Goal: Information Seeking & Learning: Learn about a topic

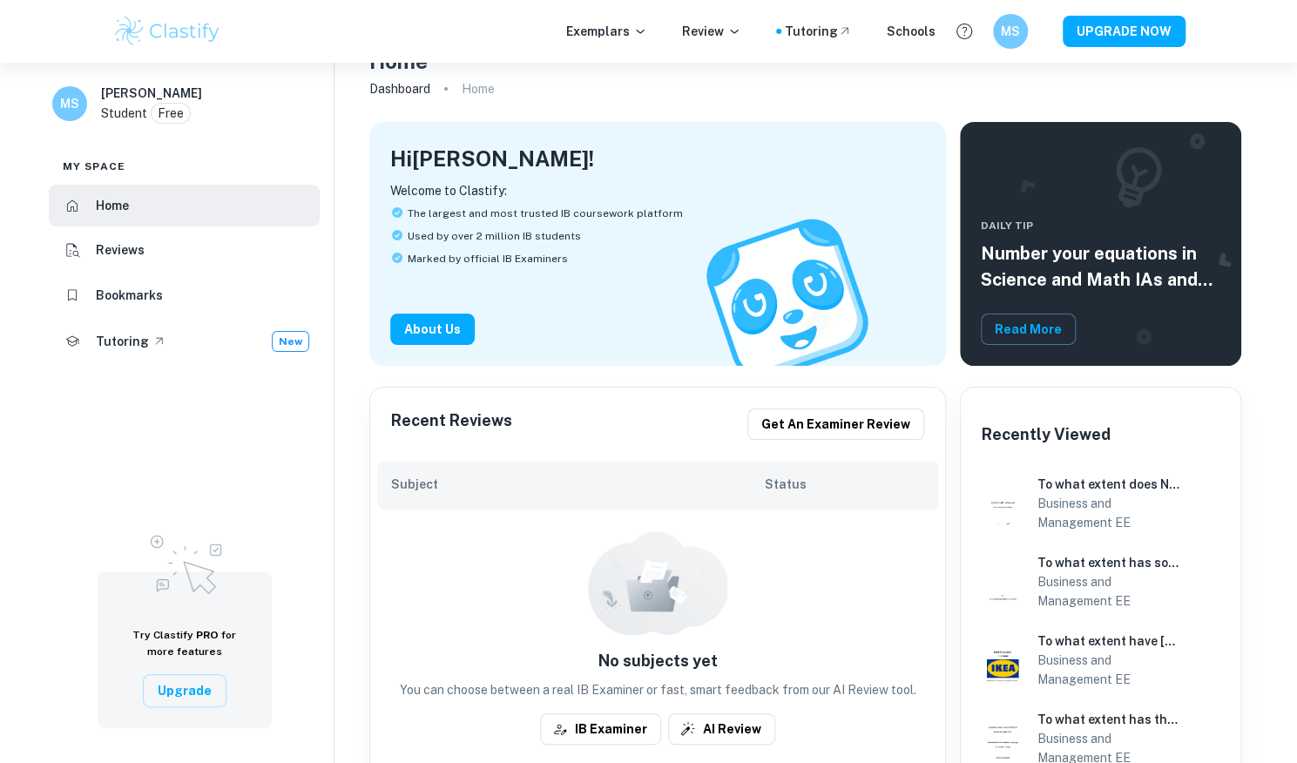
scroll to position [178, 0]
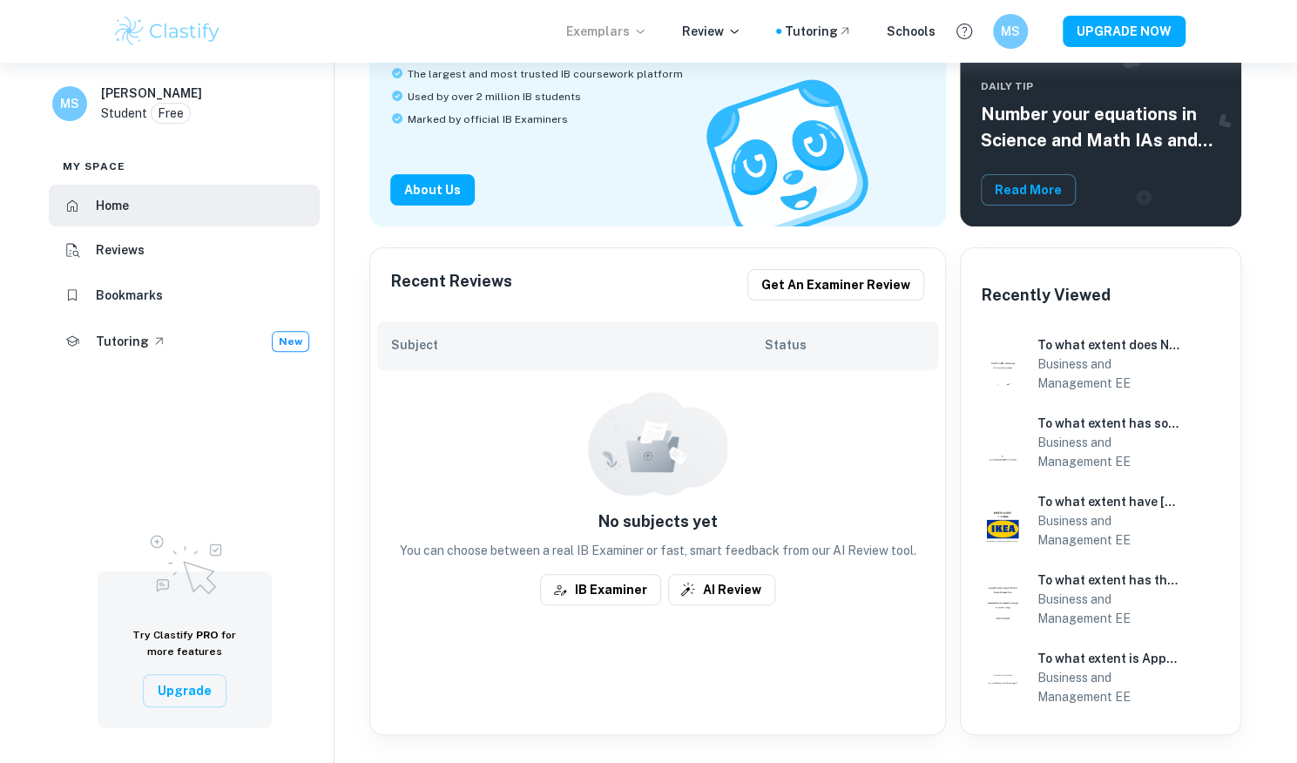
click at [593, 30] on p "Exemplars" at bounding box center [606, 31] width 81 height 19
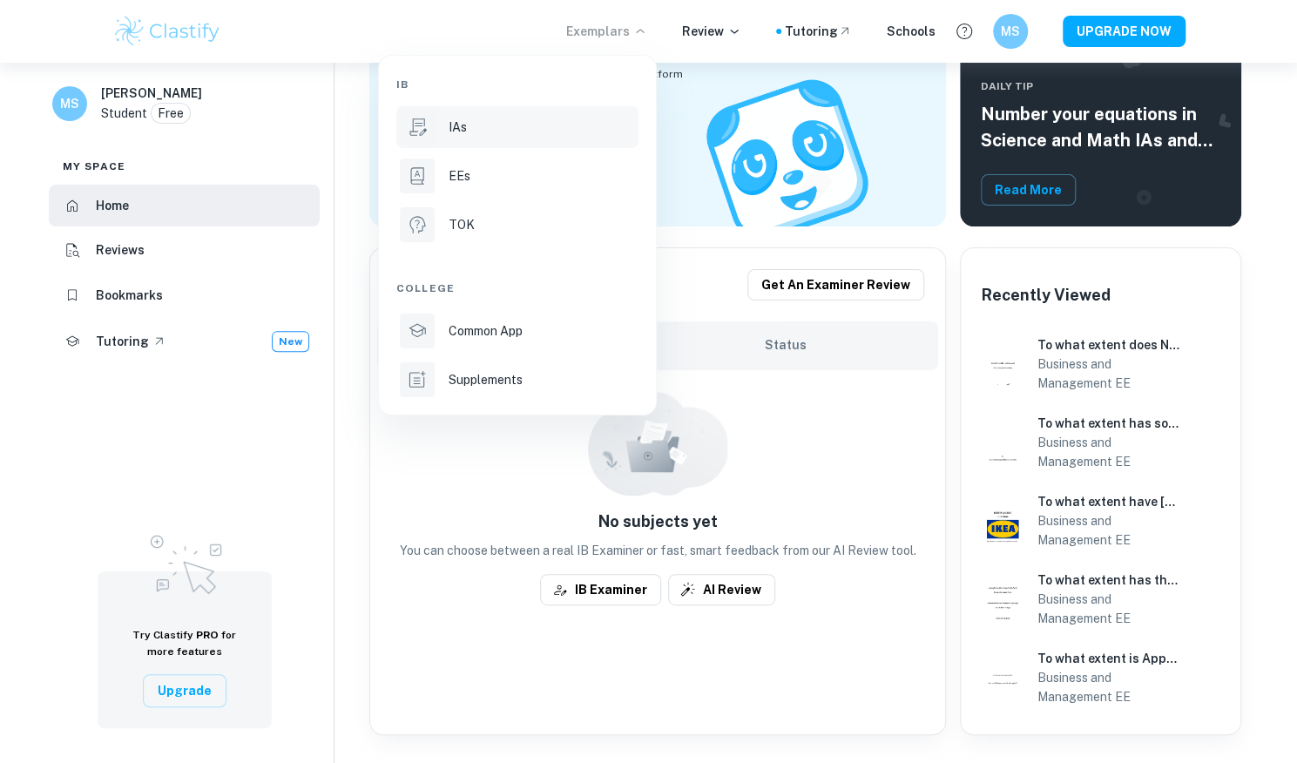
click at [482, 140] on li "IAs" at bounding box center [517, 127] width 242 height 42
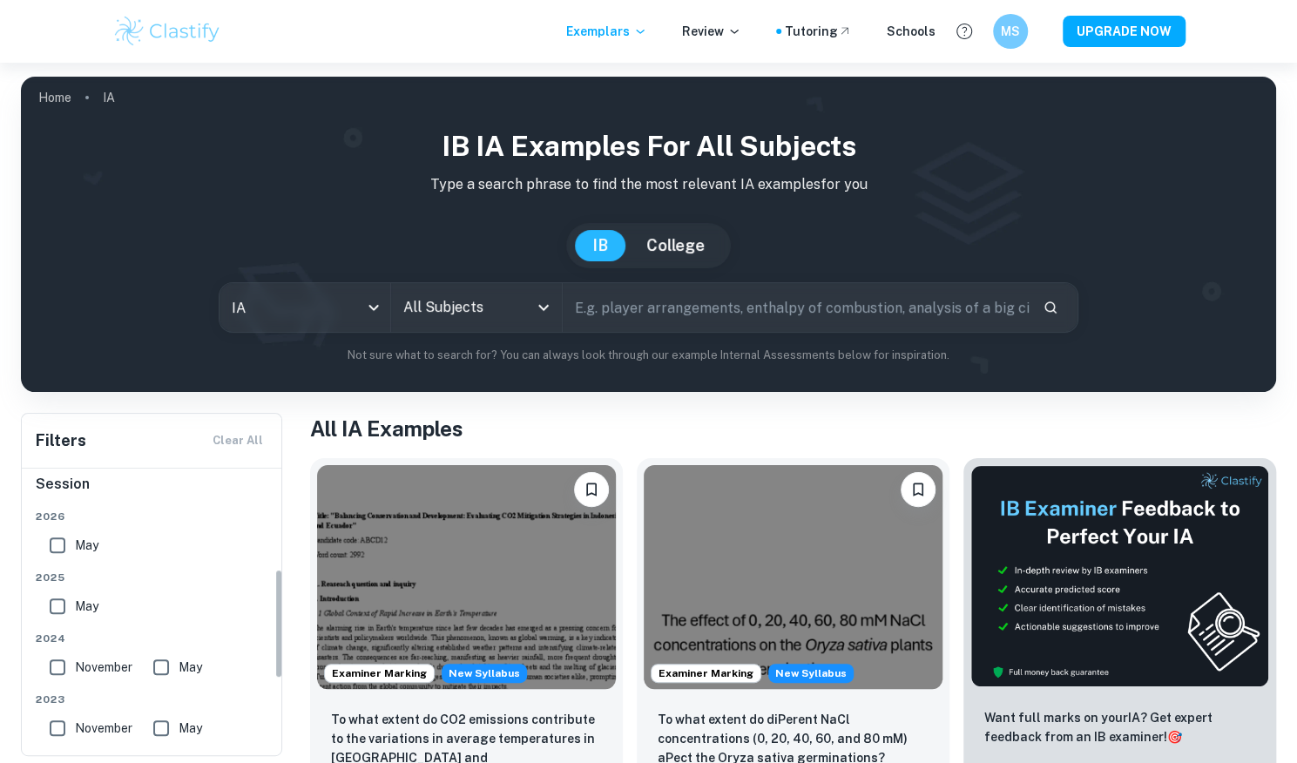
scroll to position [64, 0]
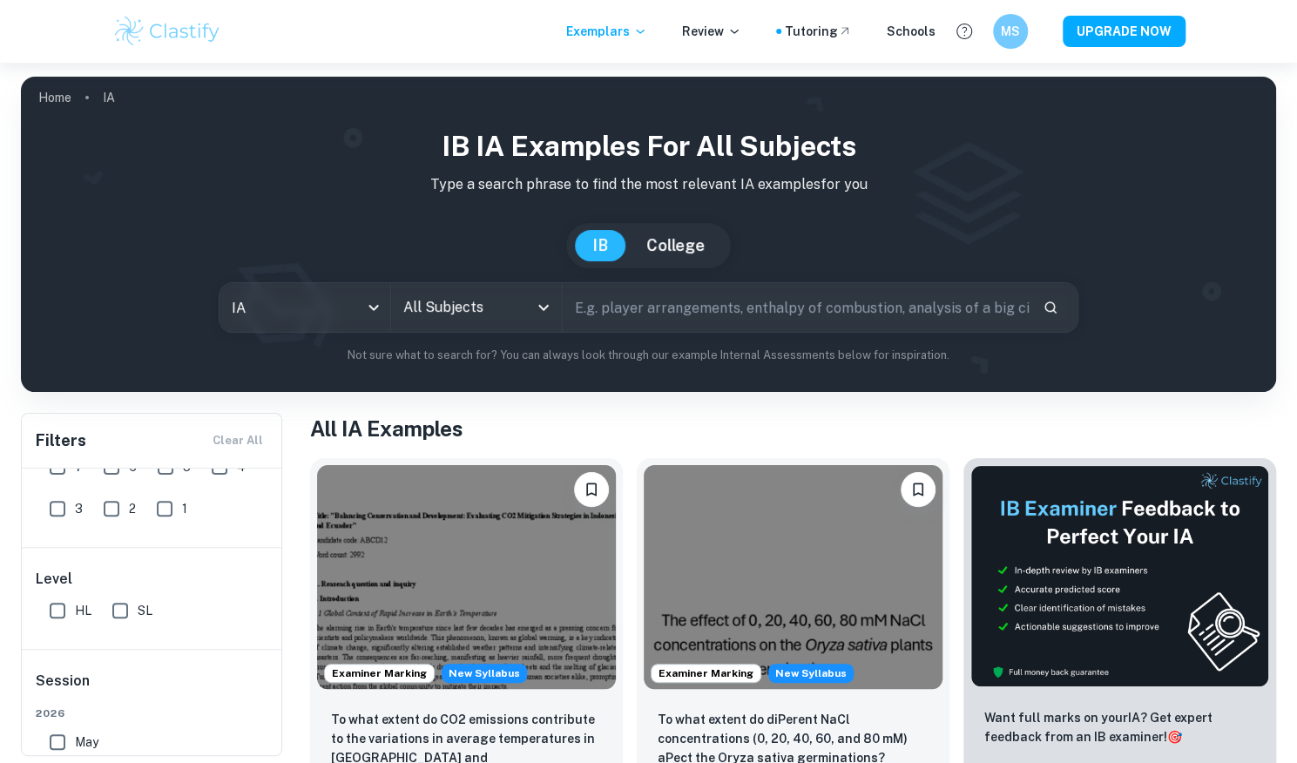
click at [66, 608] on input "HL" at bounding box center [57, 610] width 35 height 35
checkbox input "true"
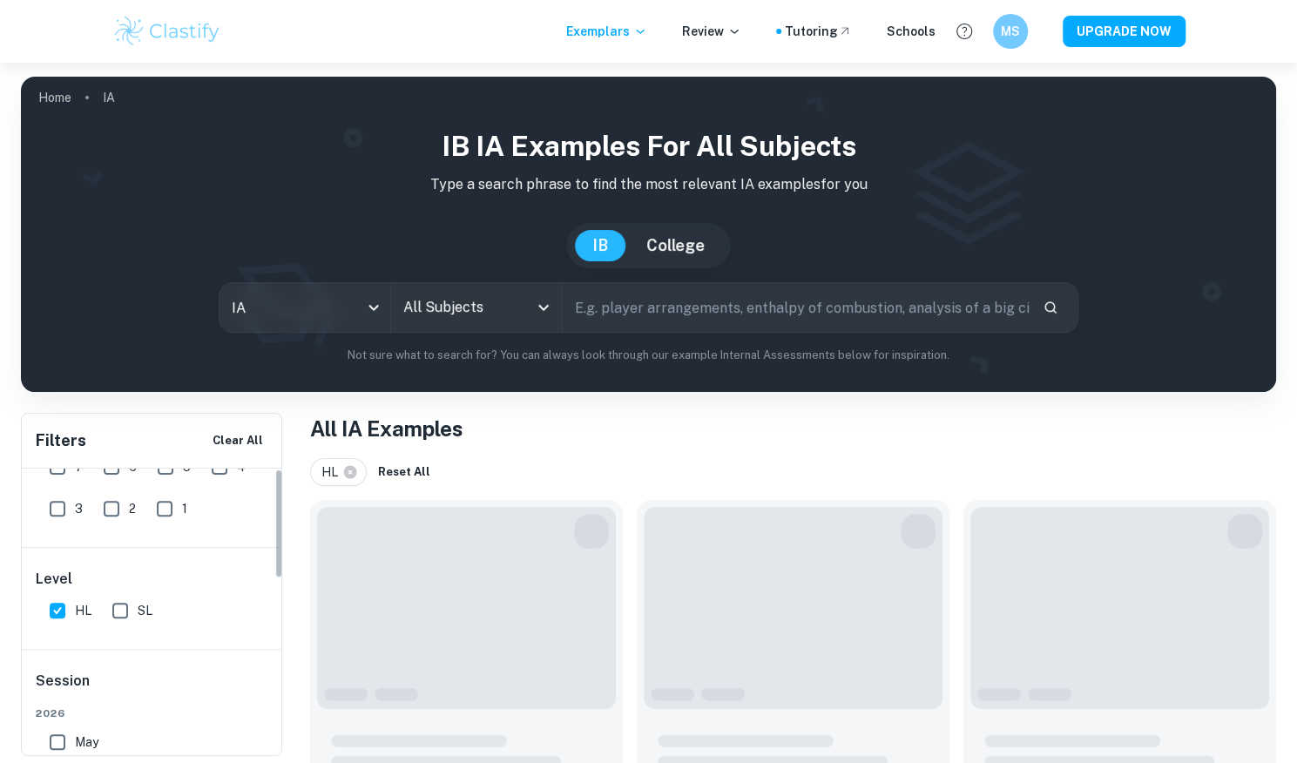
scroll to position [0, 0]
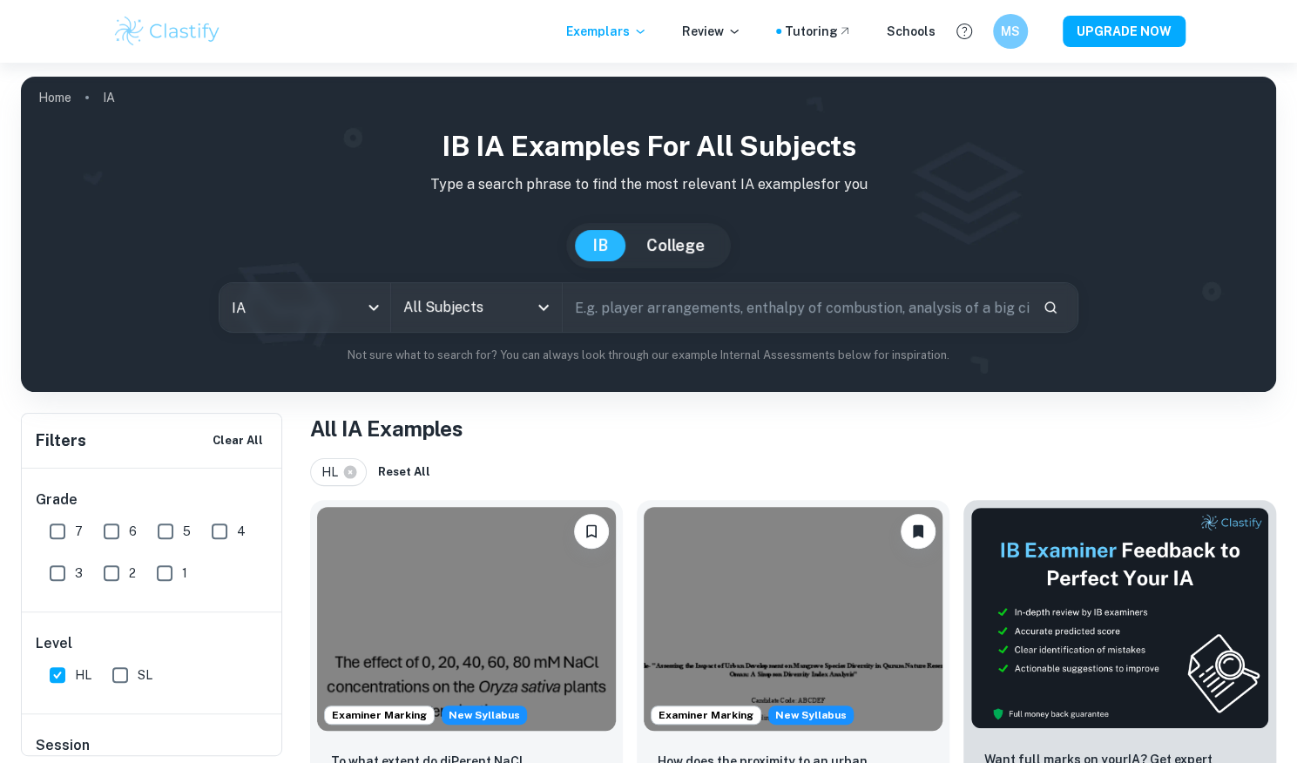
click at [57, 525] on input "7" at bounding box center [57, 531] width 35 height 35
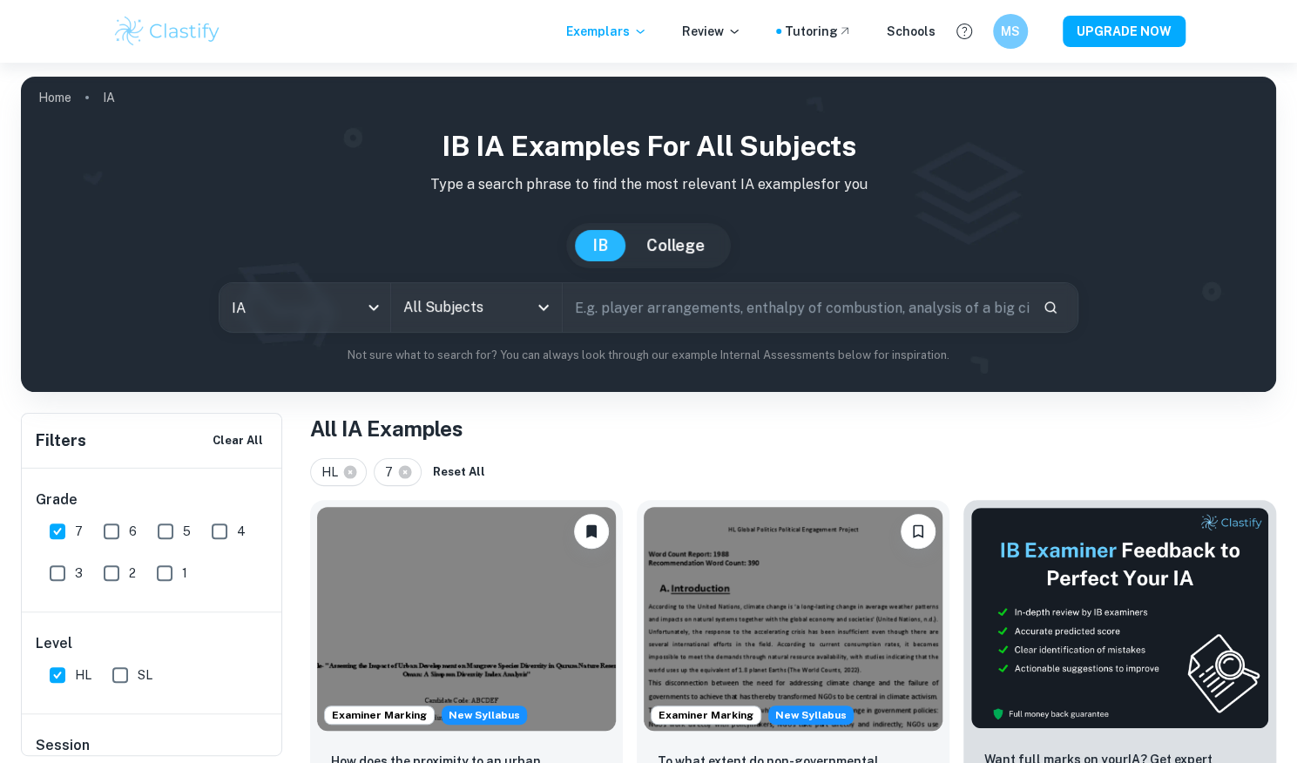
click at [62, 528] on input "7" at bounding box center [57, 531] width 35 height 35
checkbox input "false"
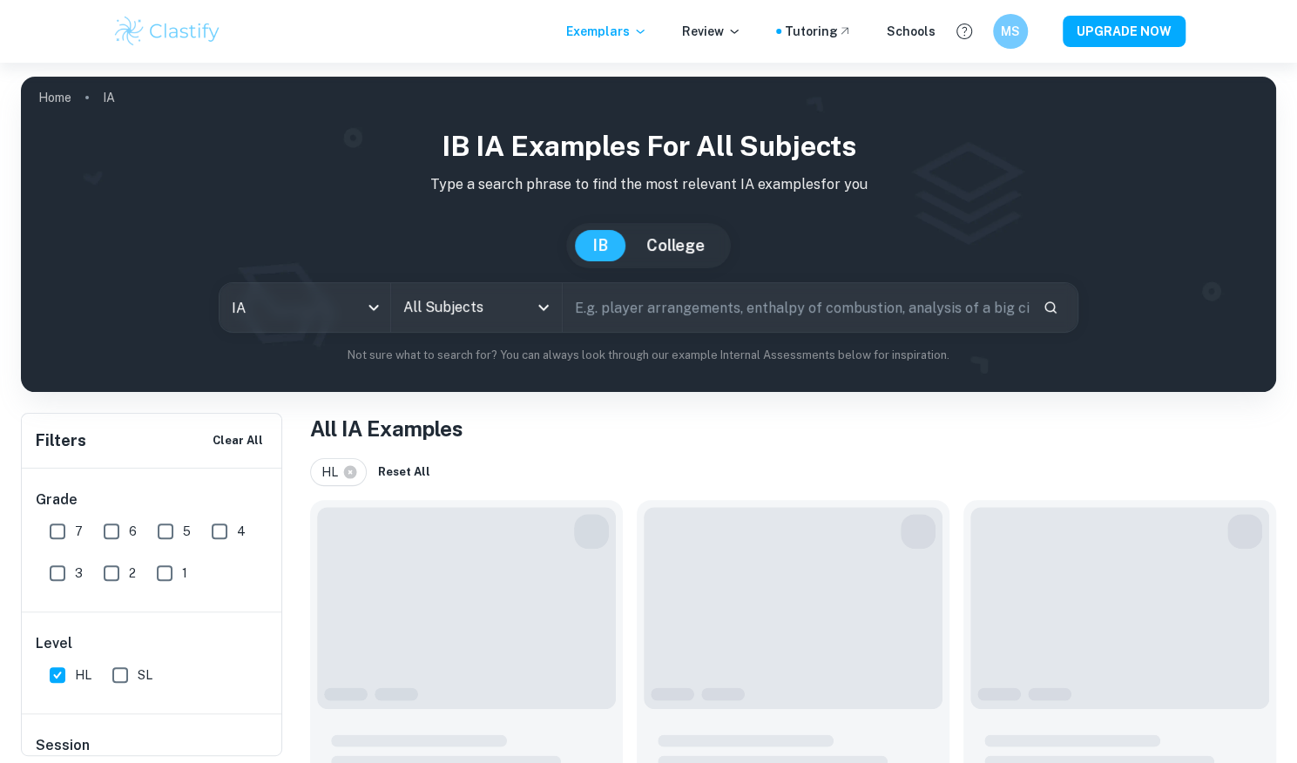
click at [462, 307] on input "All Subjects" at bounding box center [463, 307] width 129 height 33
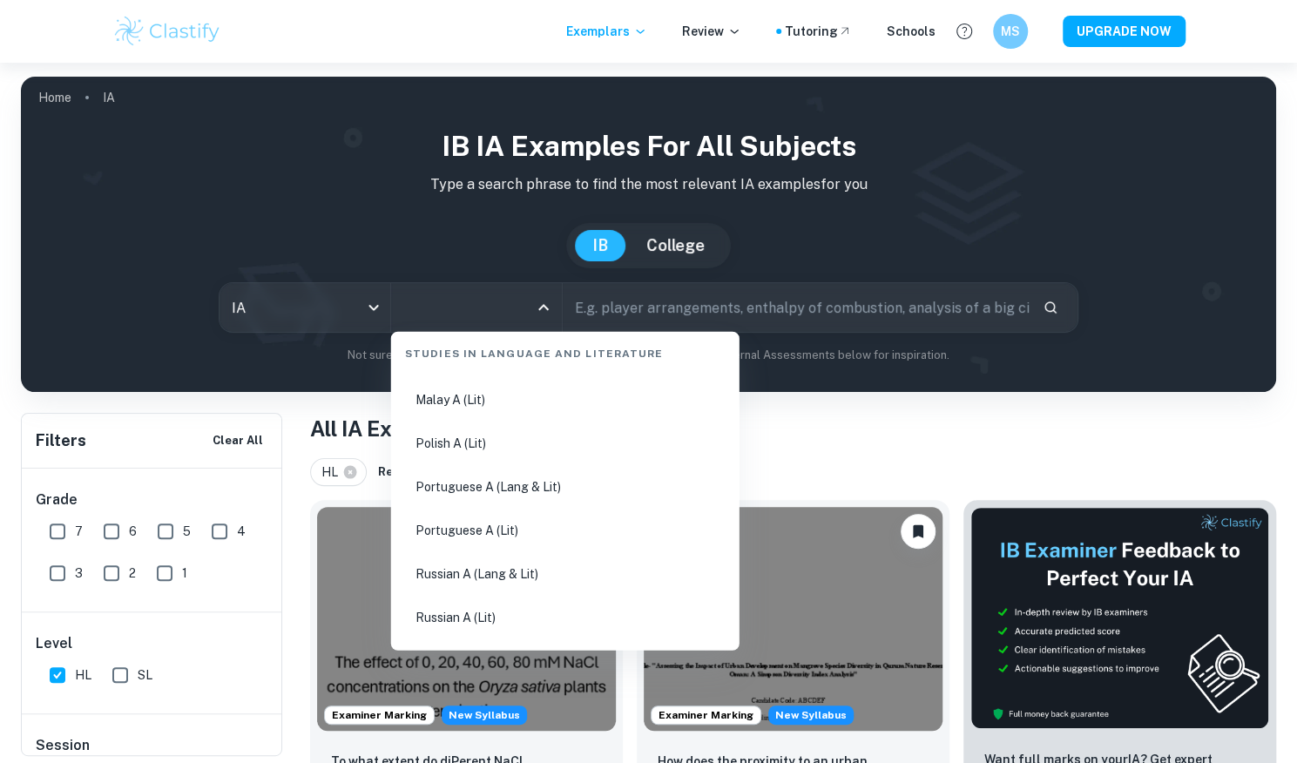
scroll to position [794, 0]
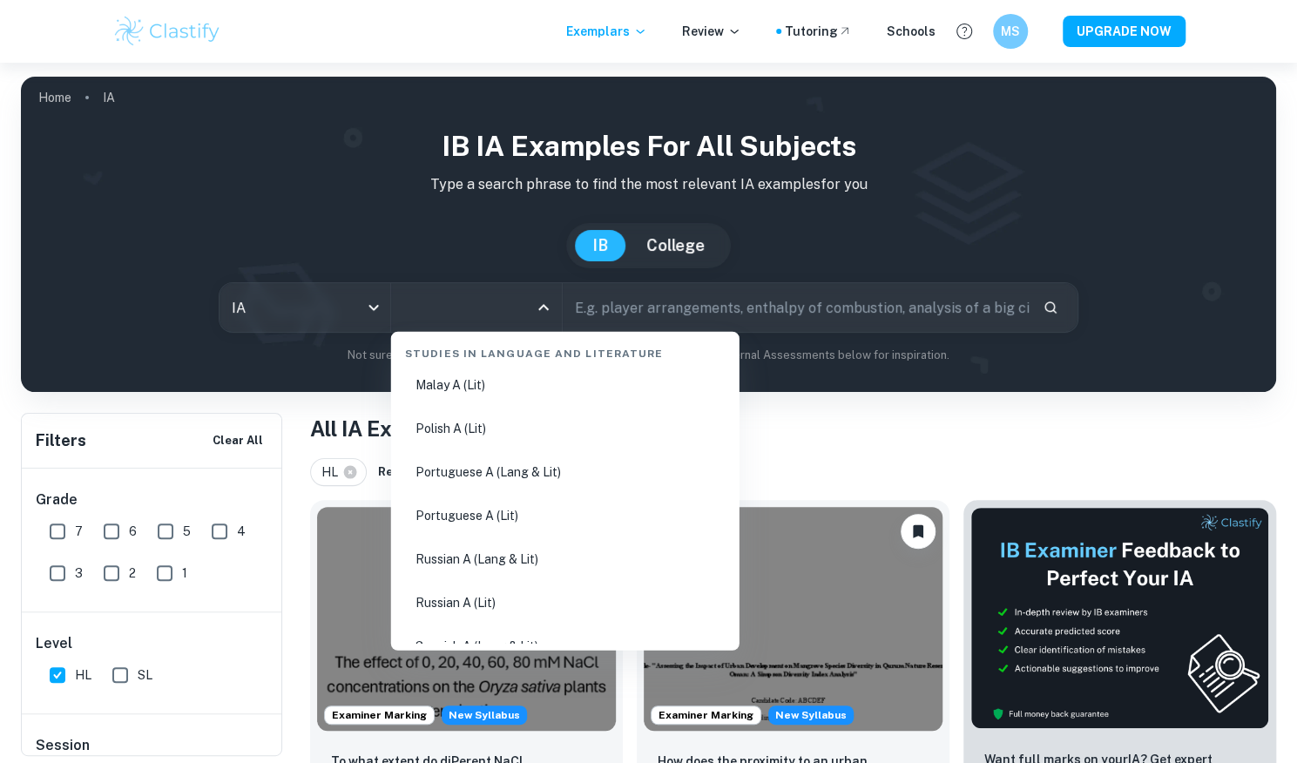
click at [442, 476] on li "Portuguese A (Lang & Lit)" at bounding box center [565, 472] width 334 height 40
type input "Portuguese A (Lang & Lit)"
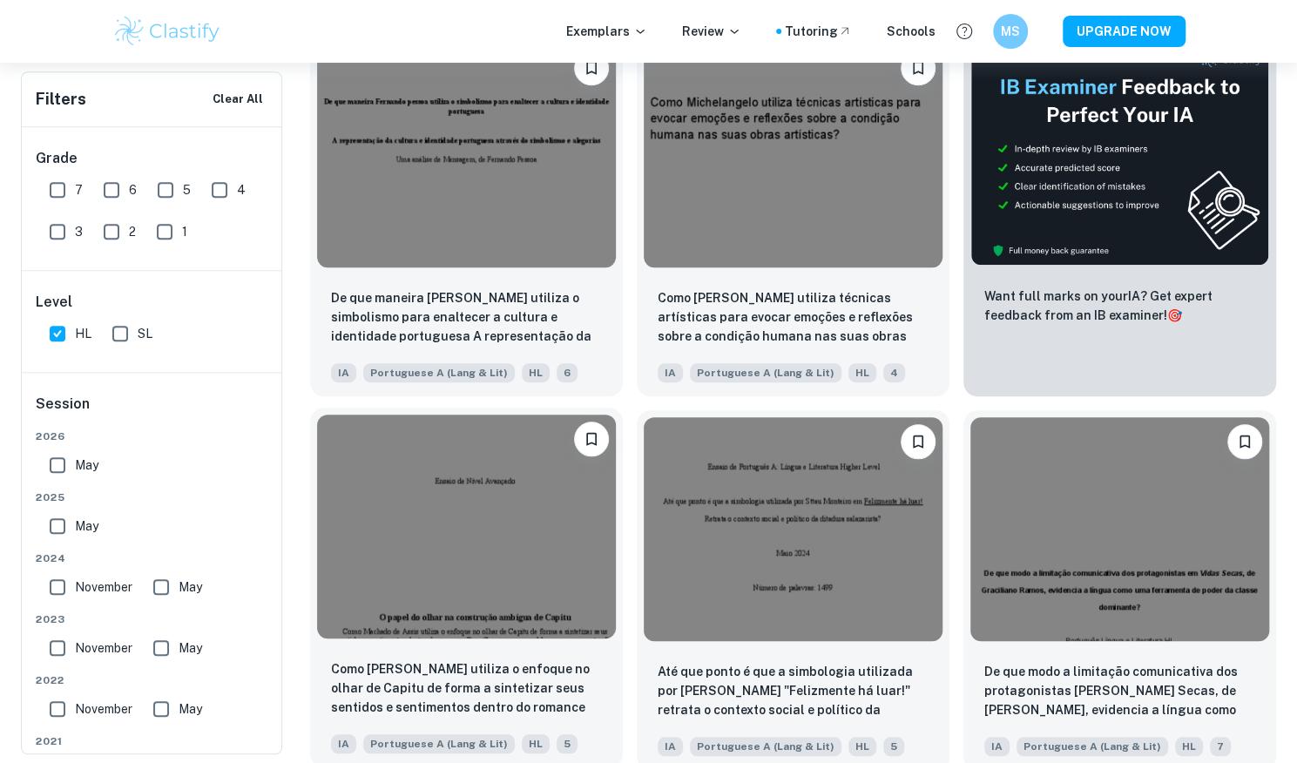
scroll to position [404, 0]
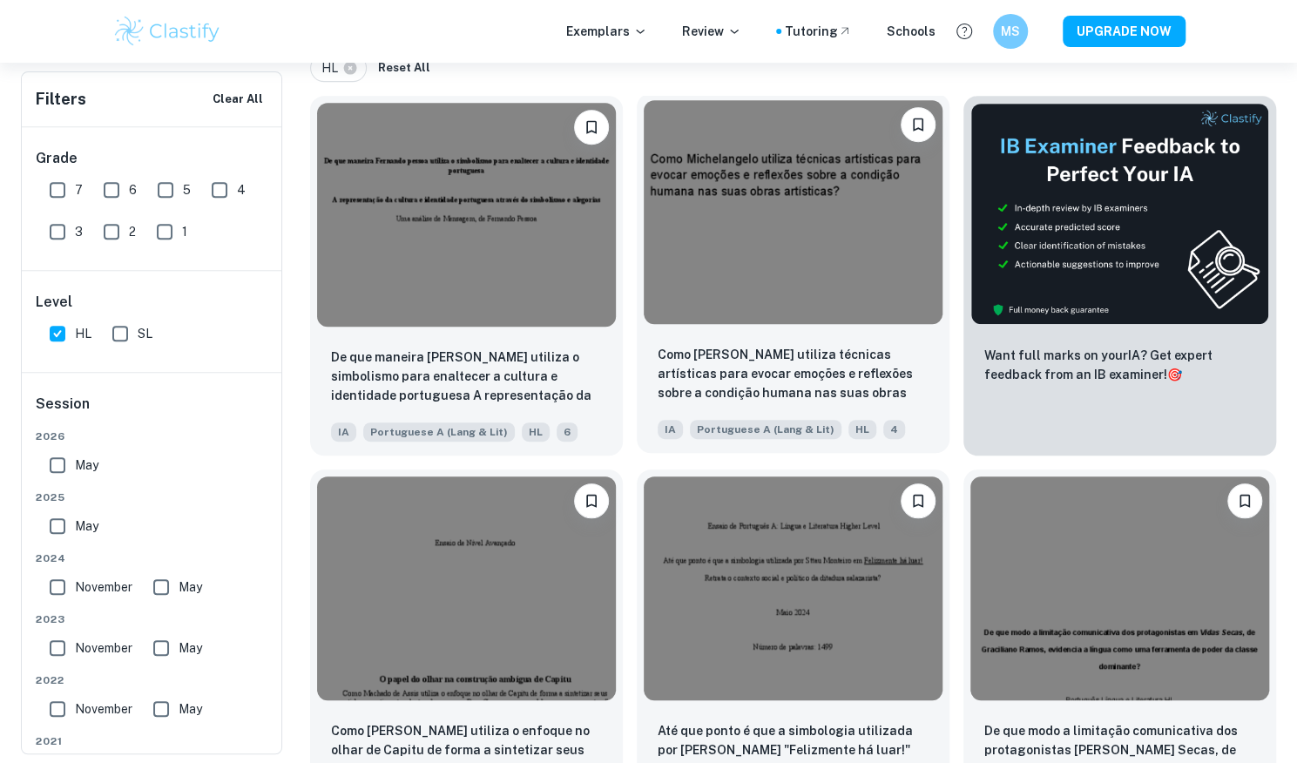
click at [845, 253] on img at bounding box center [793, 212] width 299 height 224
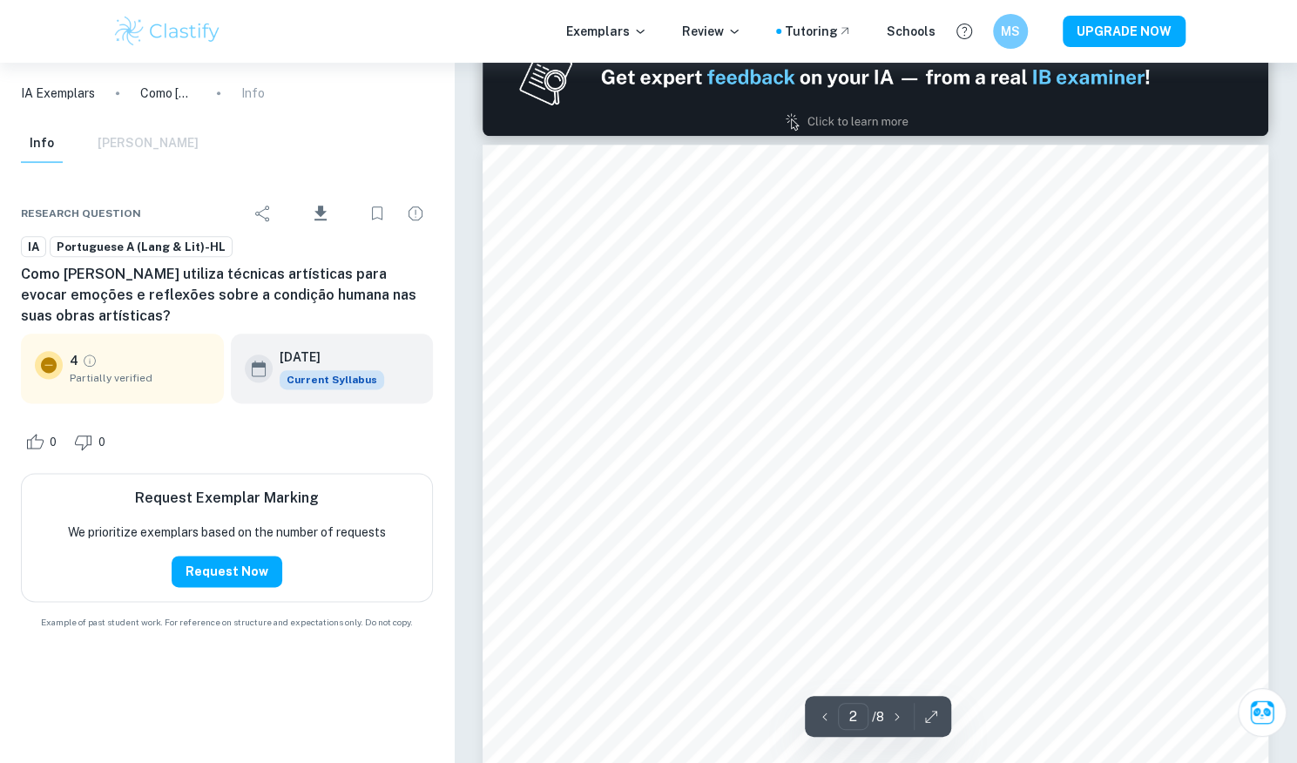
scroll to position [1088, 0]
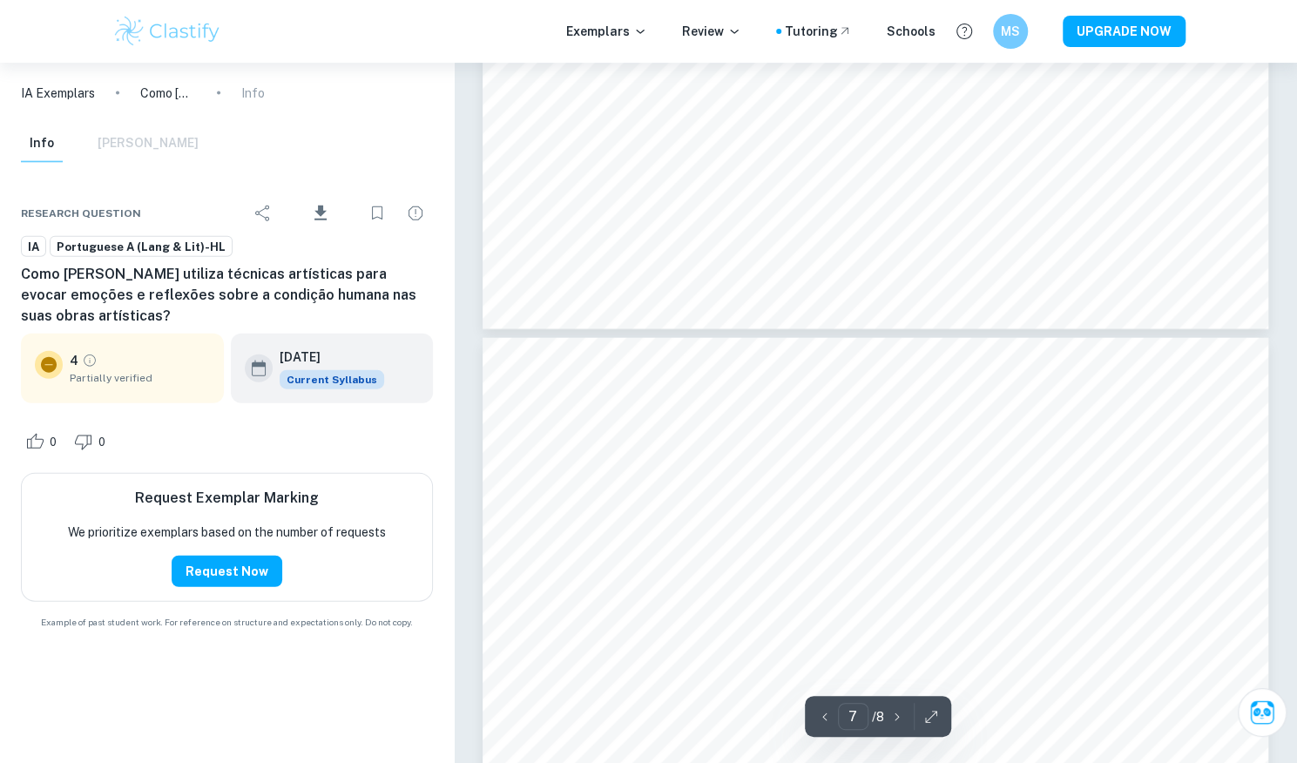
type input "6"
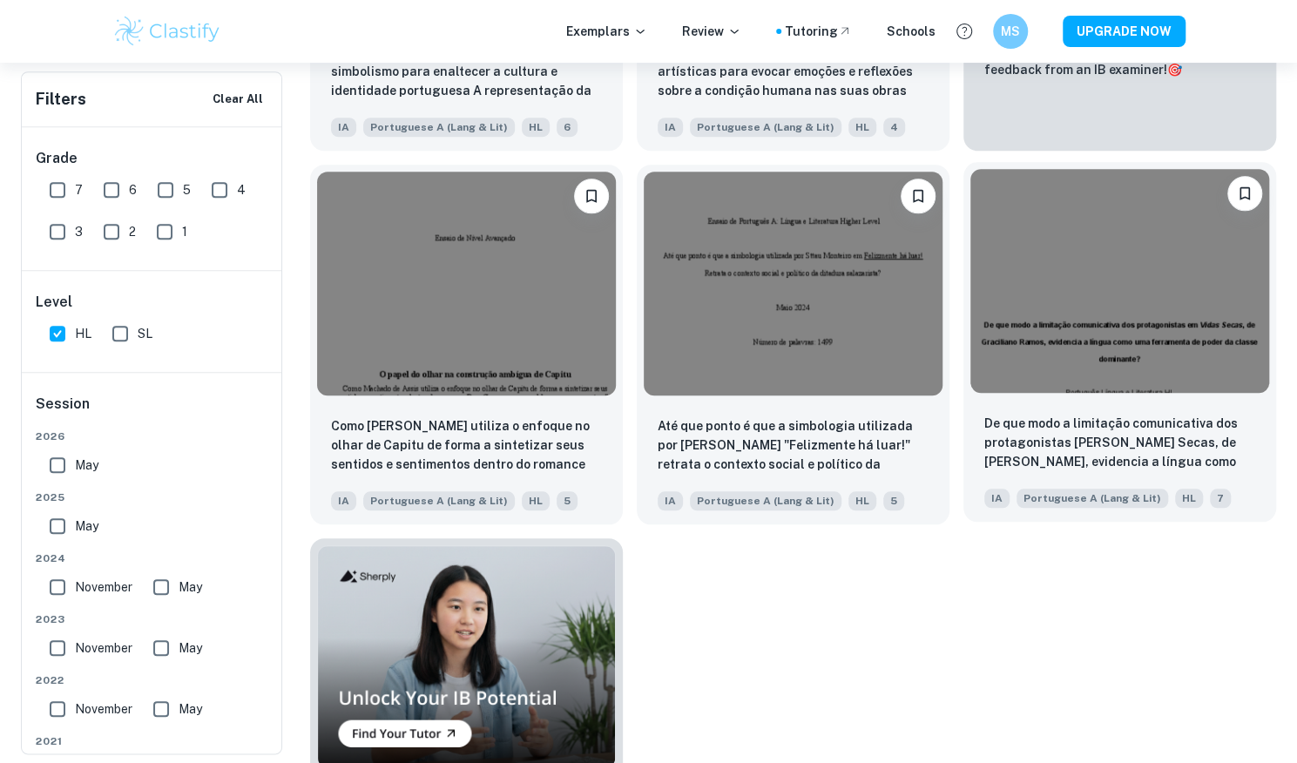
scroll to position [749, 0]
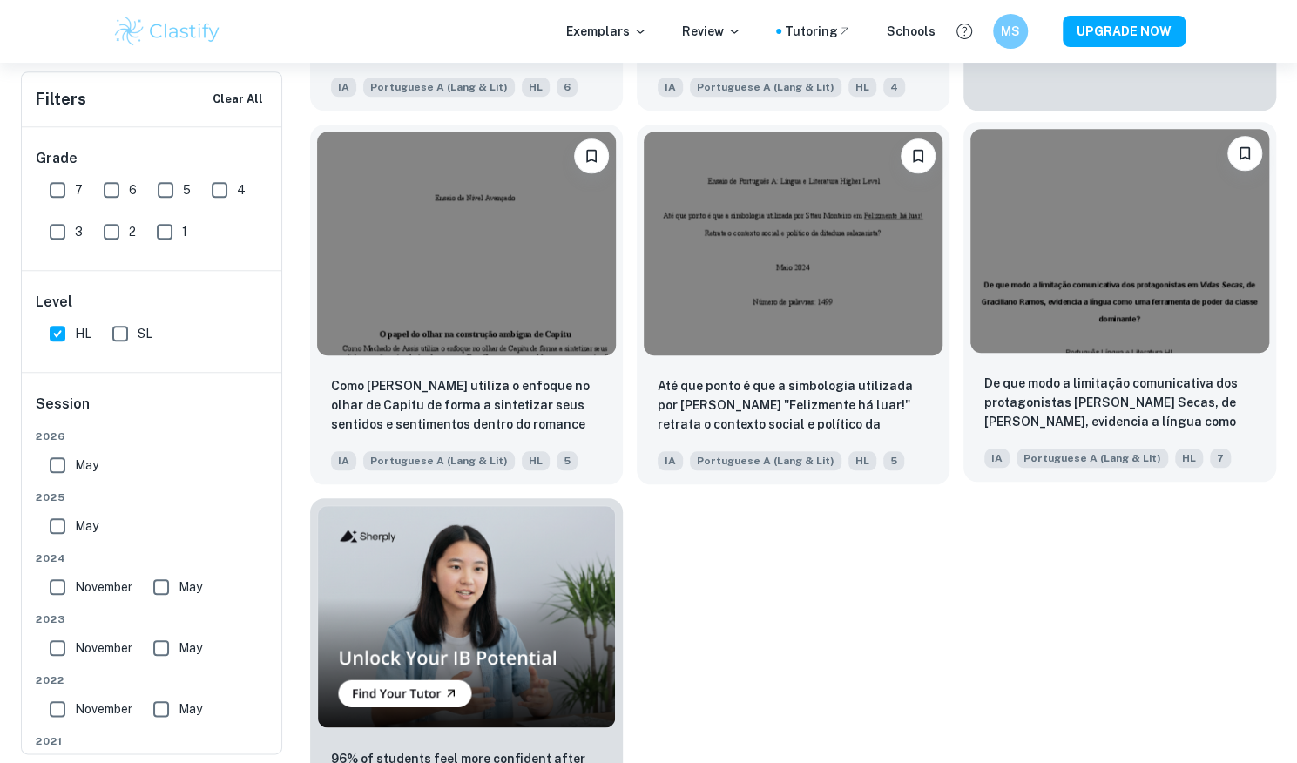
click at [1099, 260] on img at bounding box center [1119, 241] width 299 height 224
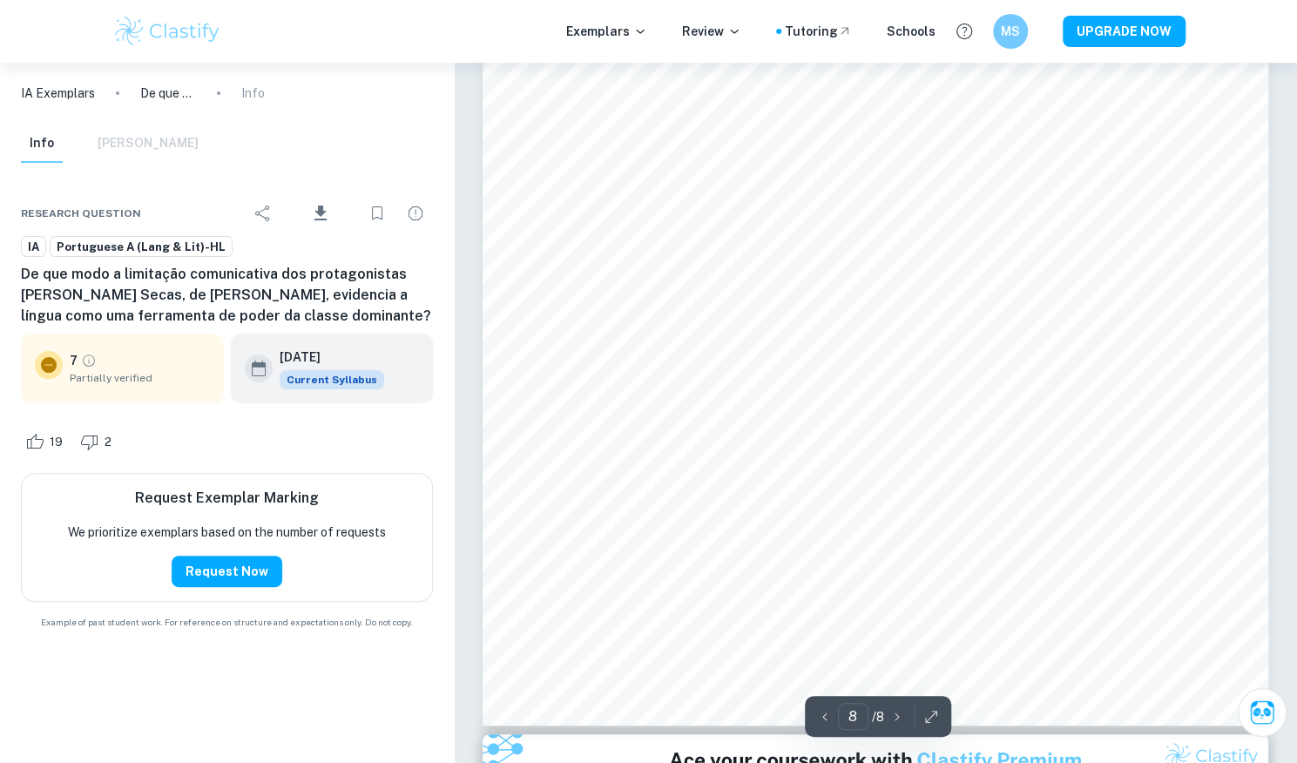
scroll to position [7898, 0]
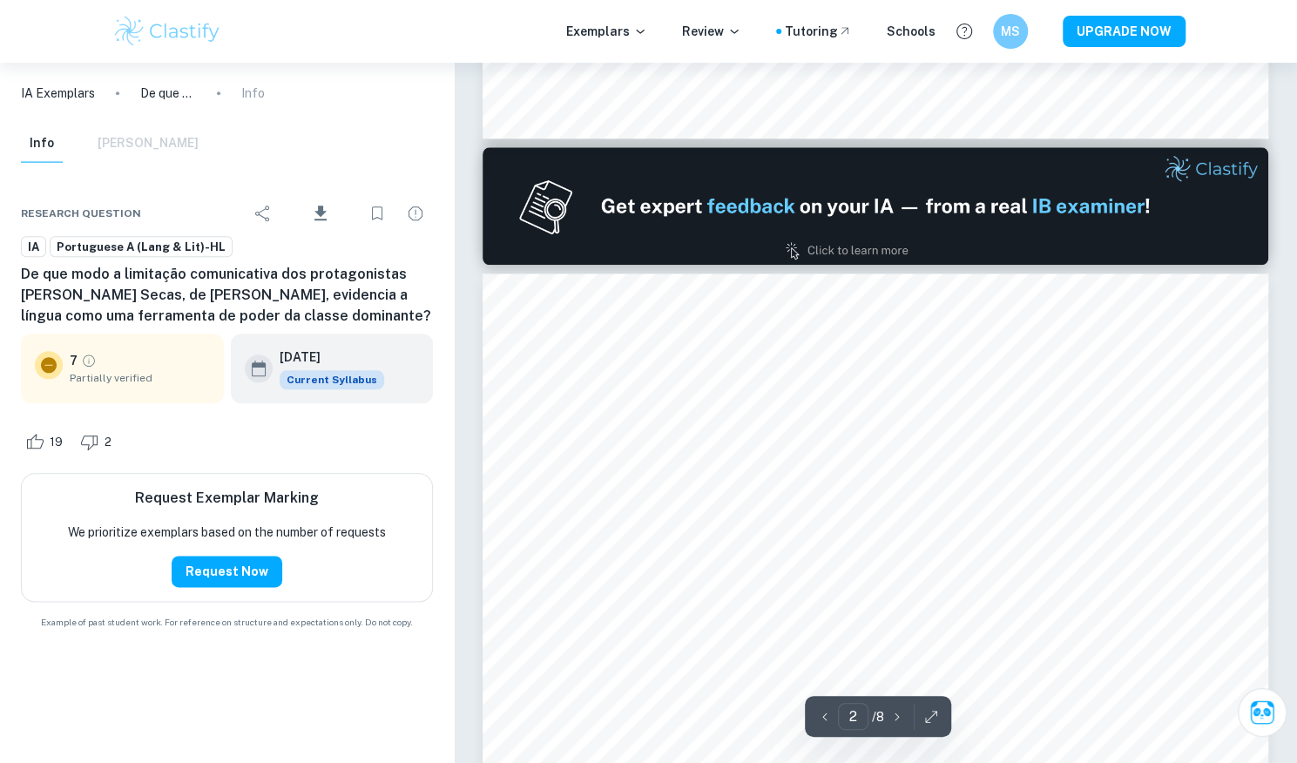
type input "1"
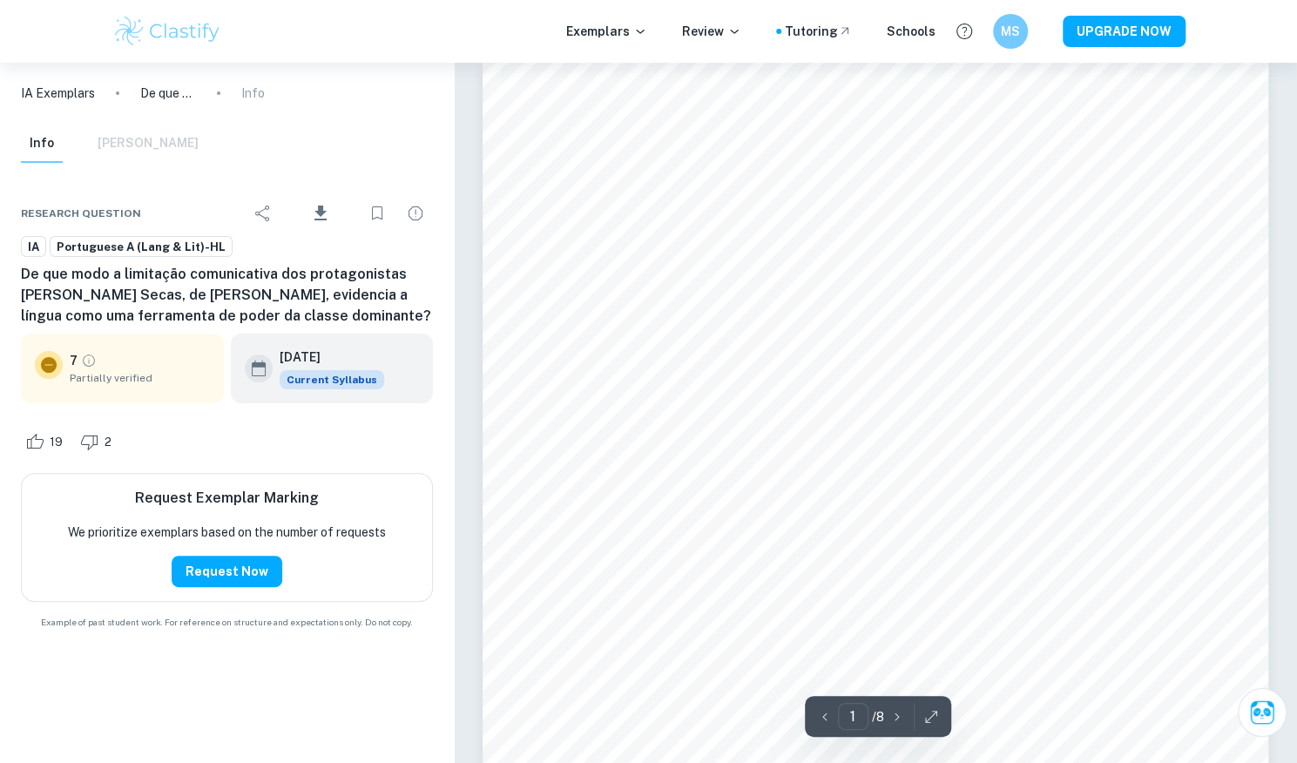
scroll to position [0, 0]
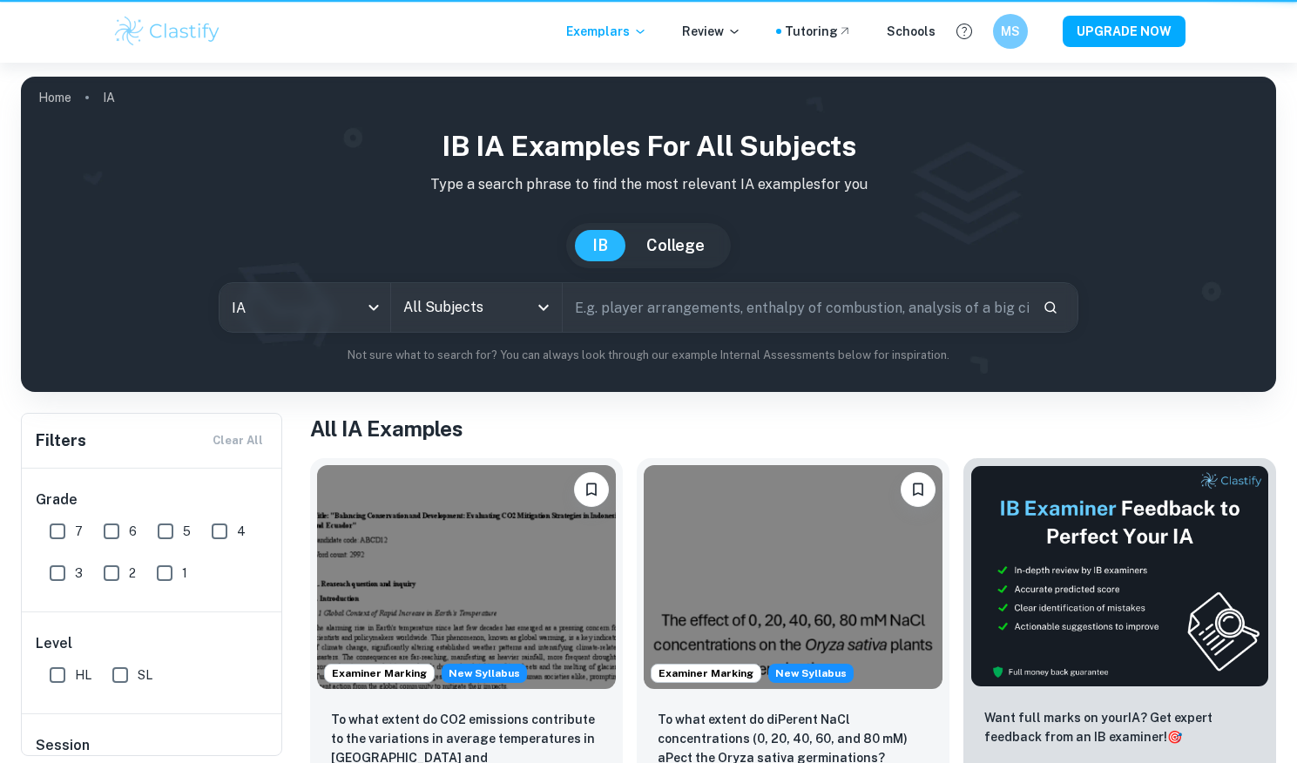
click at [758, 318] on input "text" at bounding box center [796, 307] width 466 height 49
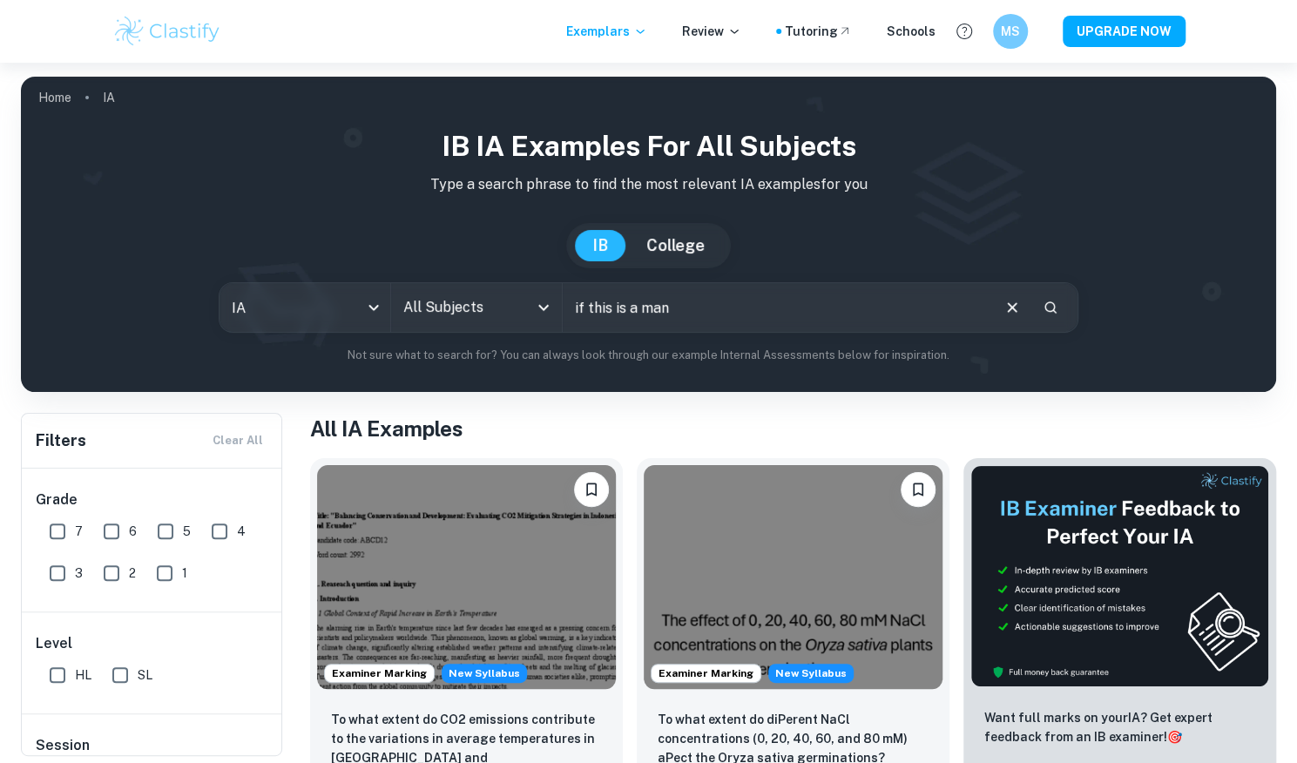
type input "if this is a man"
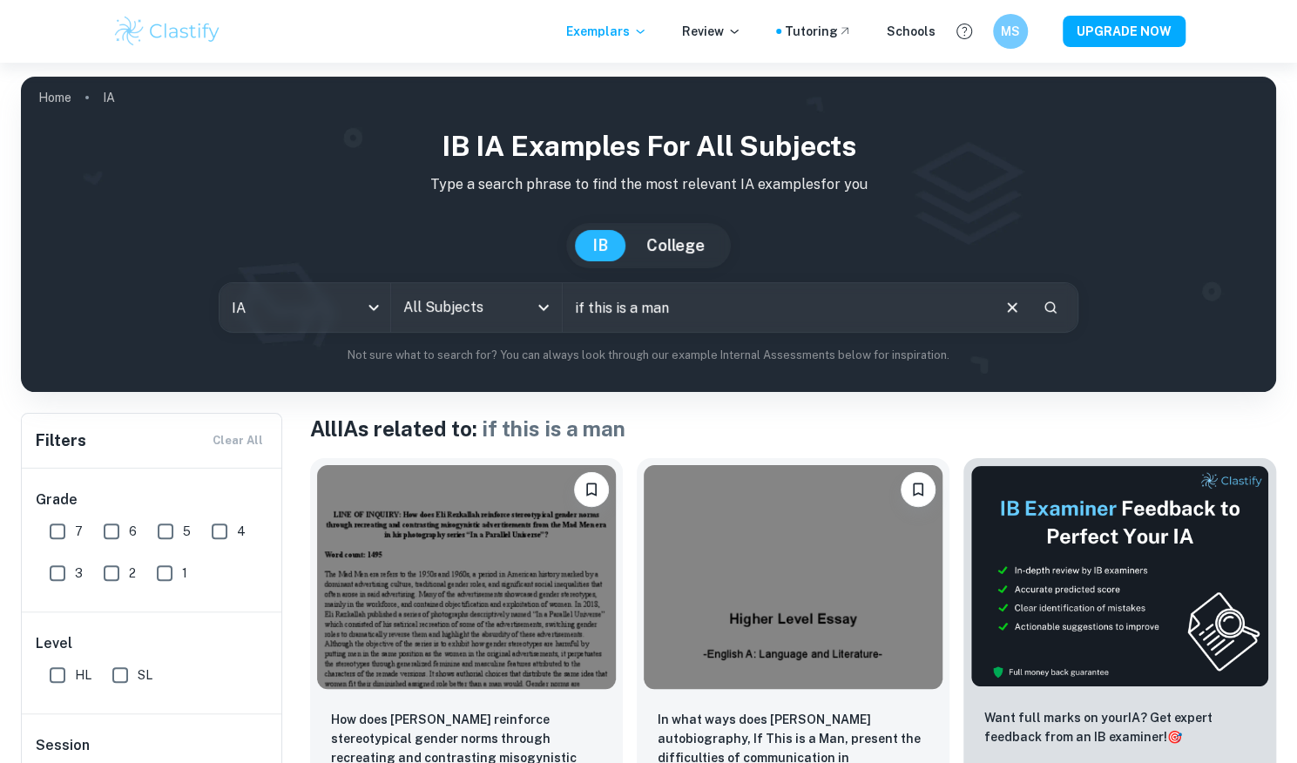
scroll to position [246, 0]
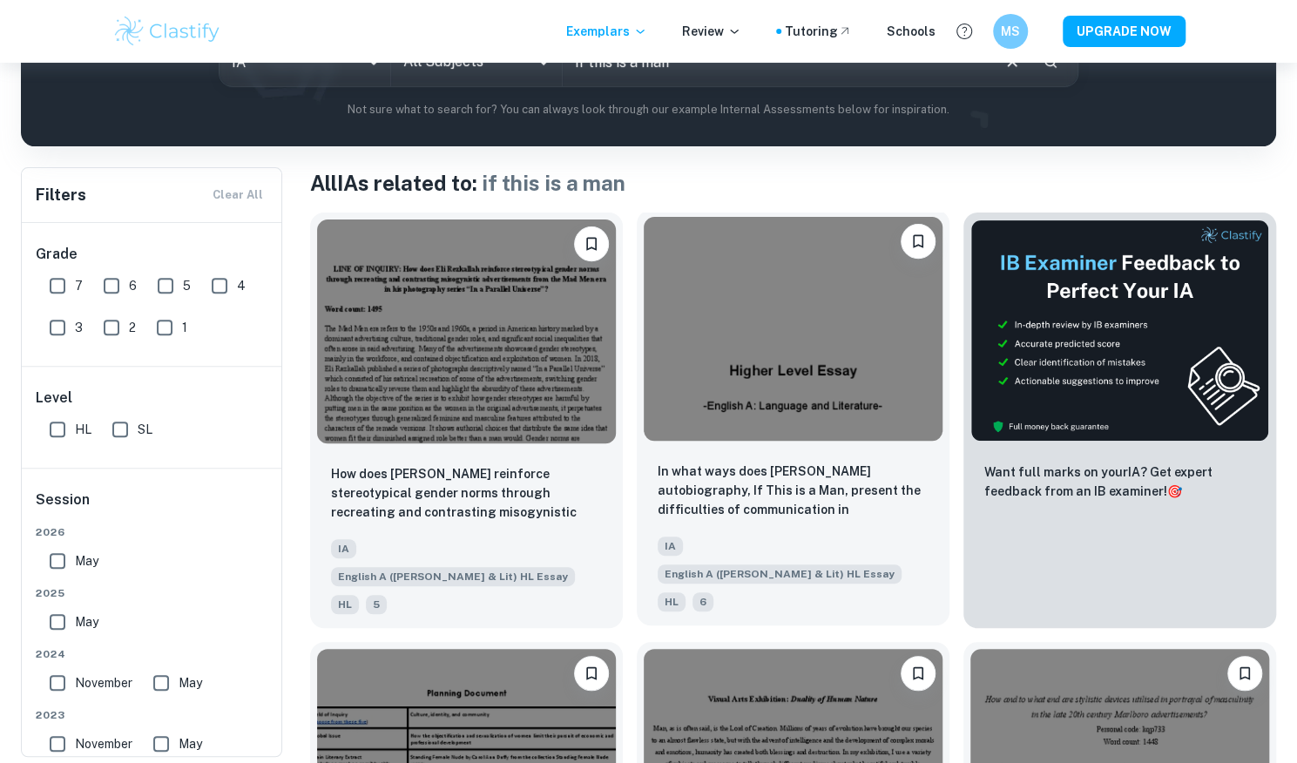
click at [848, 385] on img at bounding box center [793, 329] width 299 height 224
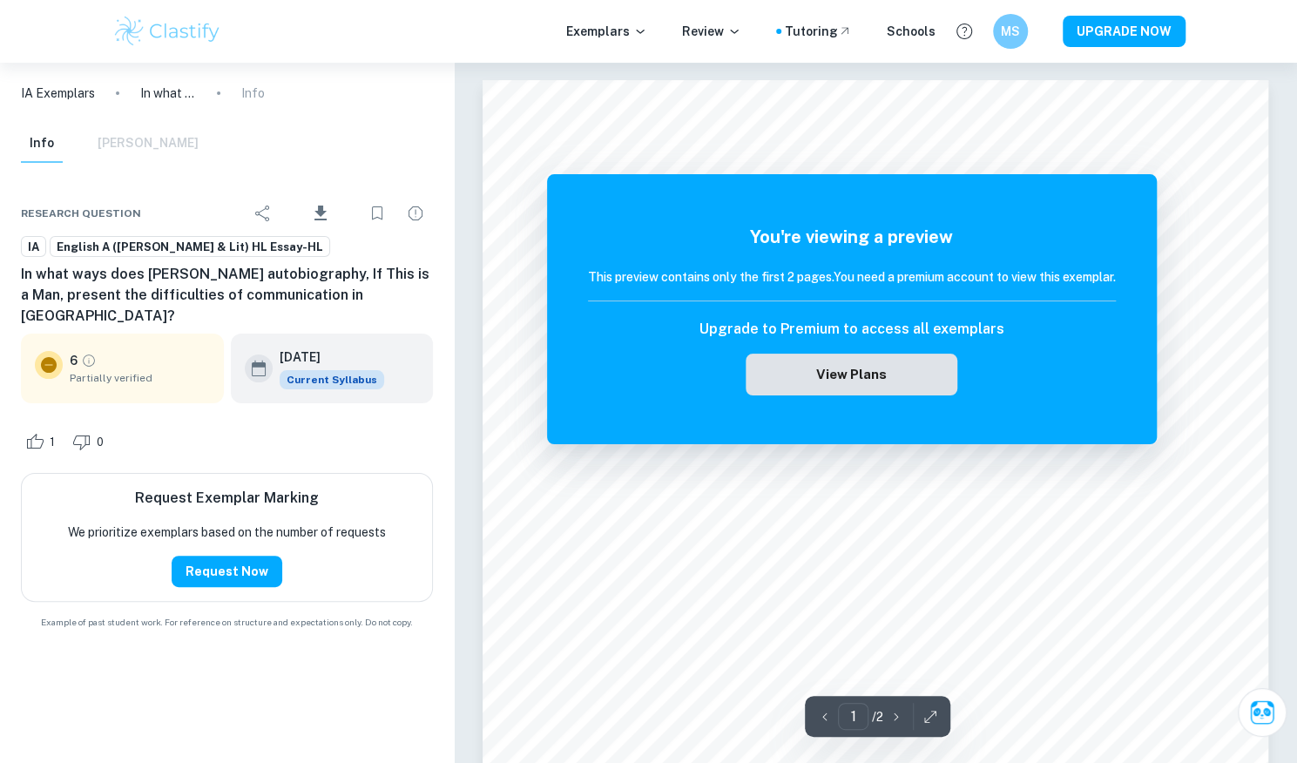
drag, startPoint x: 901, startPoint y: 336, endPoint x: 899, endPoint y: 354, distance: 18.4
click at [899, 353] on div "Upgrade to Premium to access all exemplars View Plans" at bounding box center [852, 357] width 528 height 77
click at [899, 356] on button "View Plans" at bounding box center [851, 375] width 211 height 42
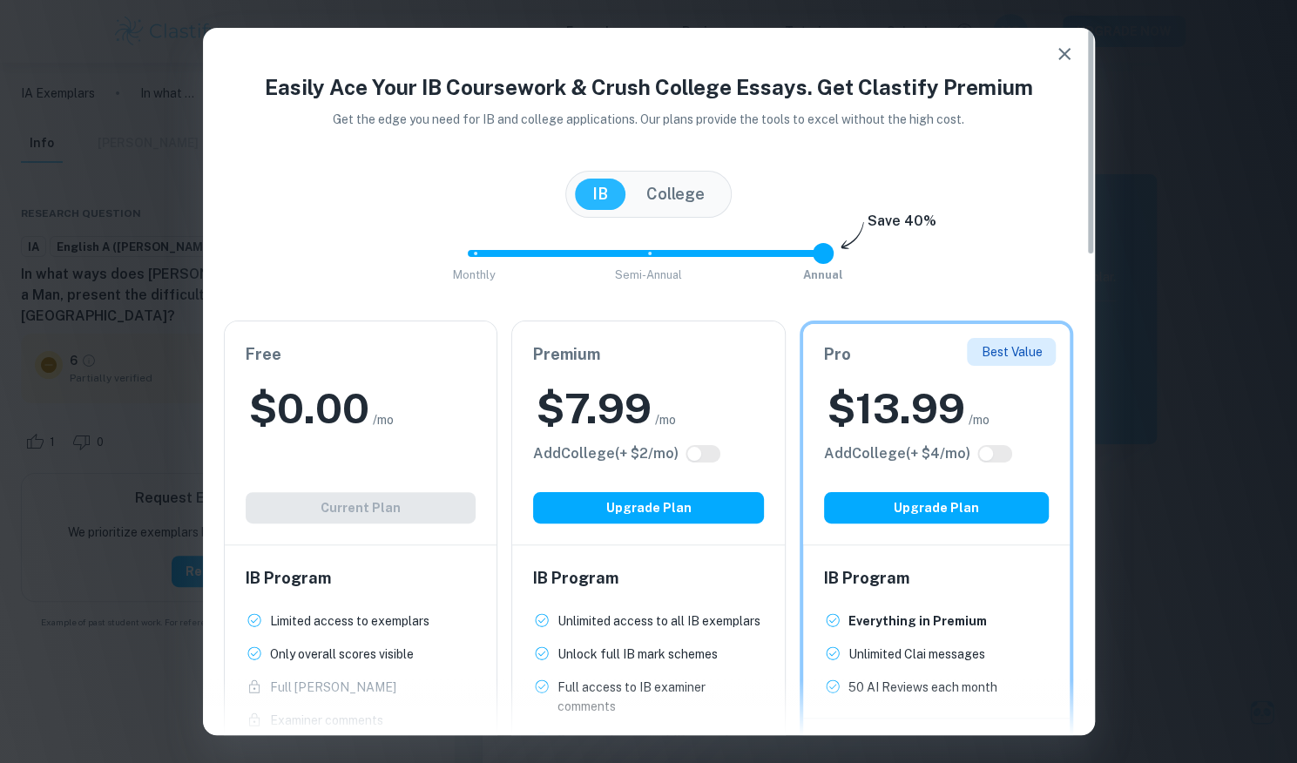
click at [650, 254] on span at bounding box center [642, 253] width 348 height 7
click at [476, 253] on span at bounding box center [555, 253] width 174 height 7
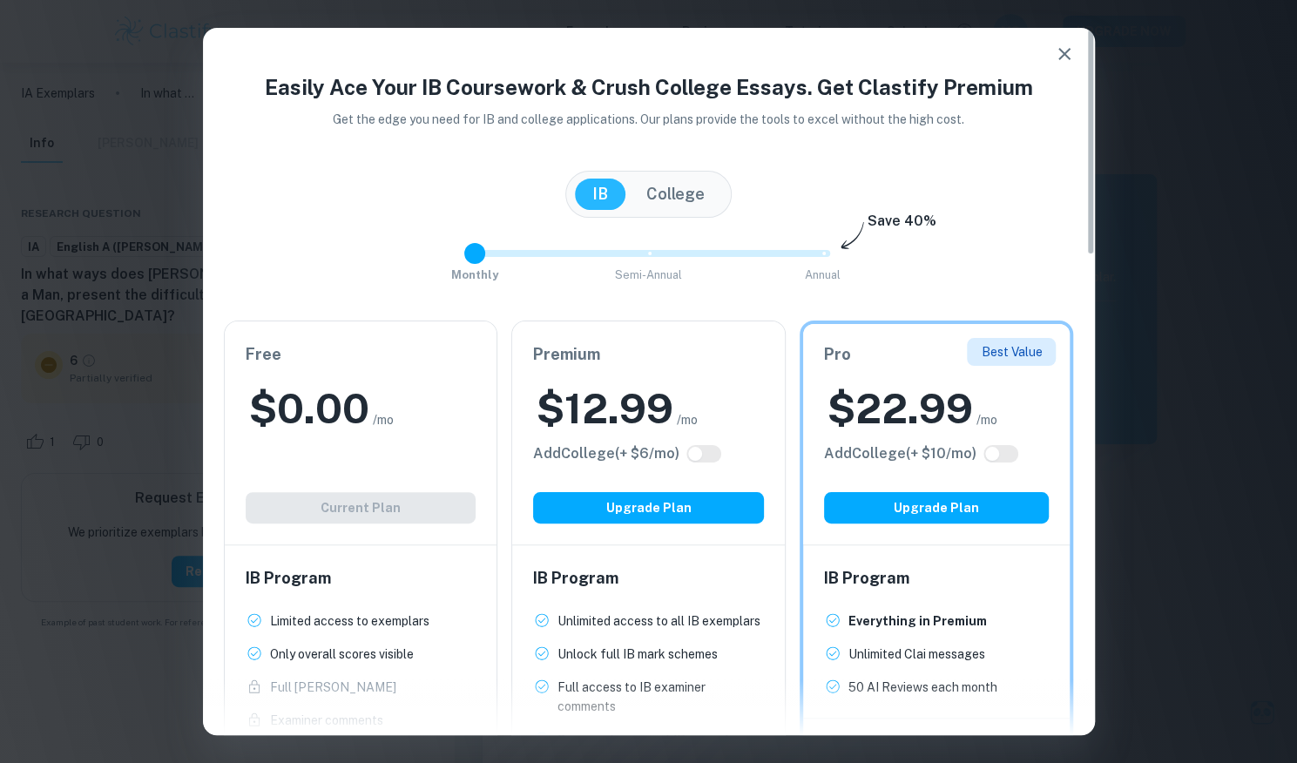
click at [654, 254] on span at bounding box center [649, 253] width 362 height 7
click at [826, 253] on span at bounding box center [649, 253] width 362 height 7
type input "2"
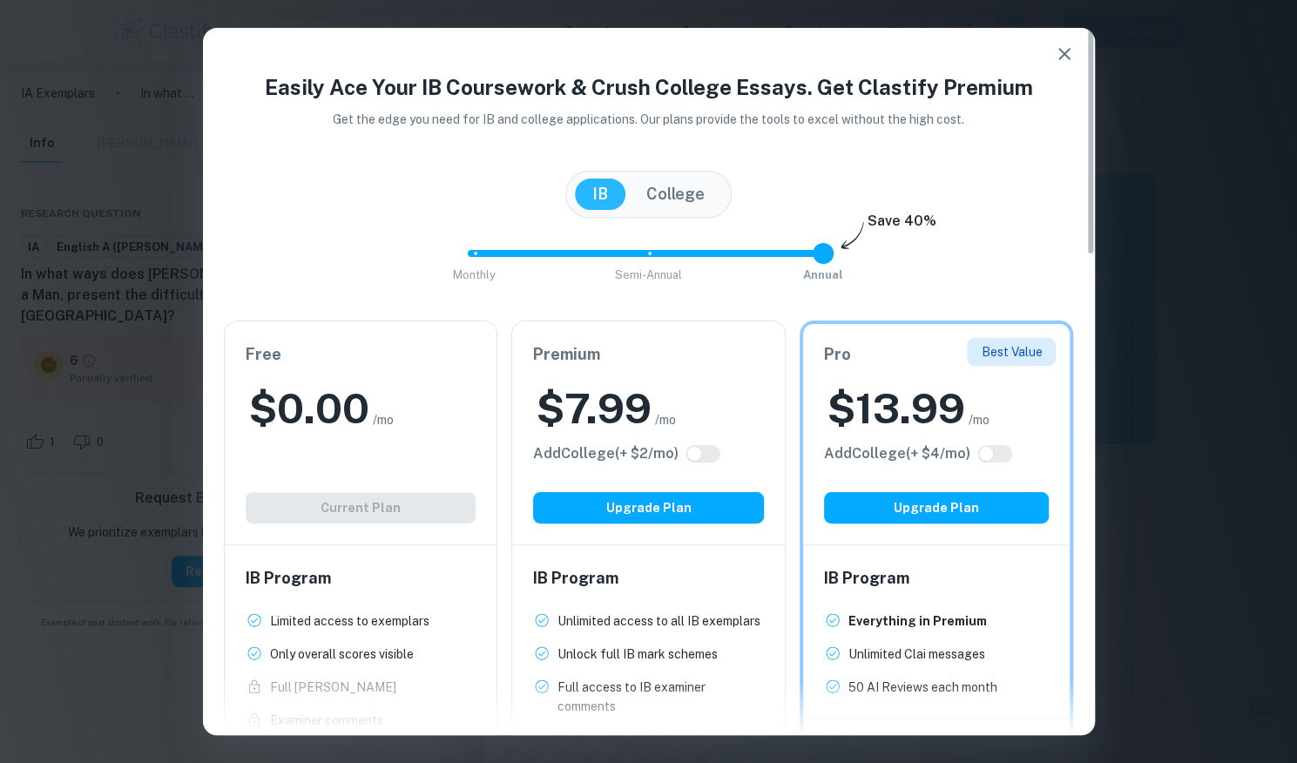
click at [657, 192] on button "College" at bounding box center [675, 194] width 93 height 31
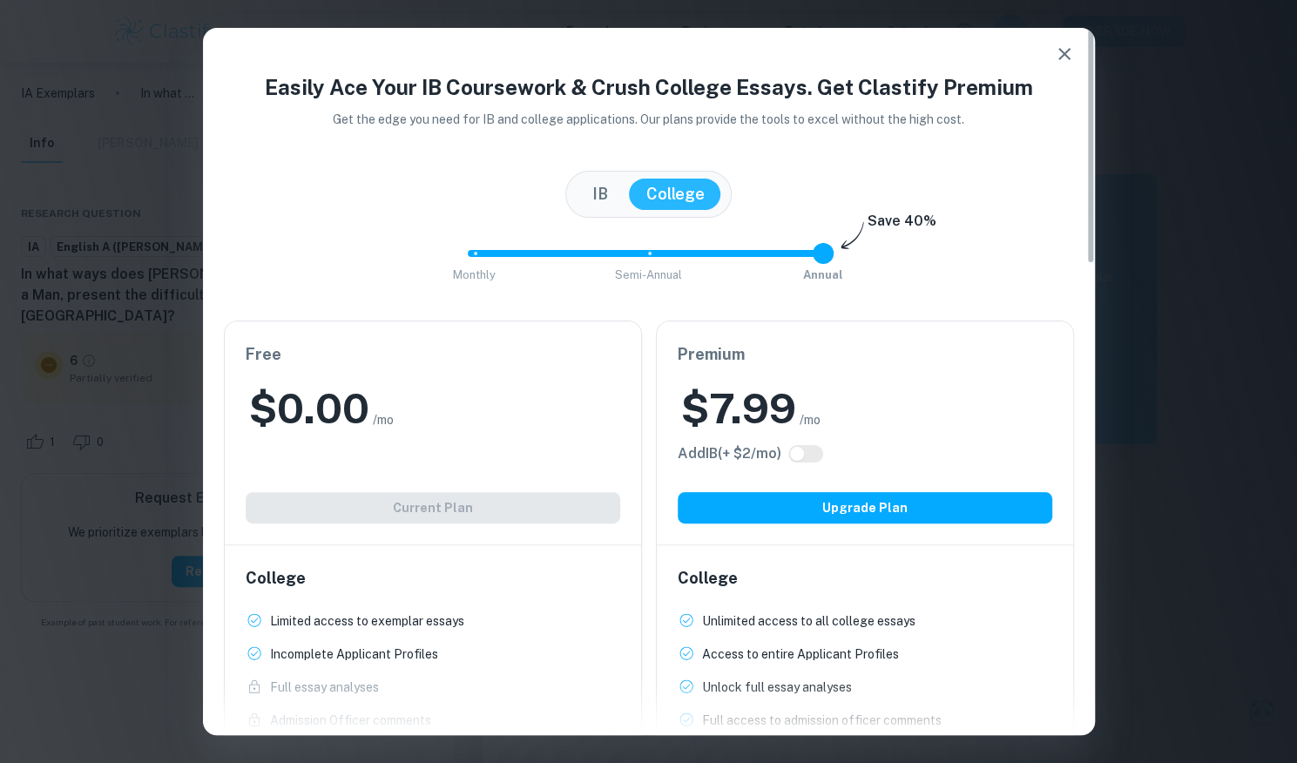
click at [603, 196] on button "IB" at bounding box center [600, 194] width 51 height 31
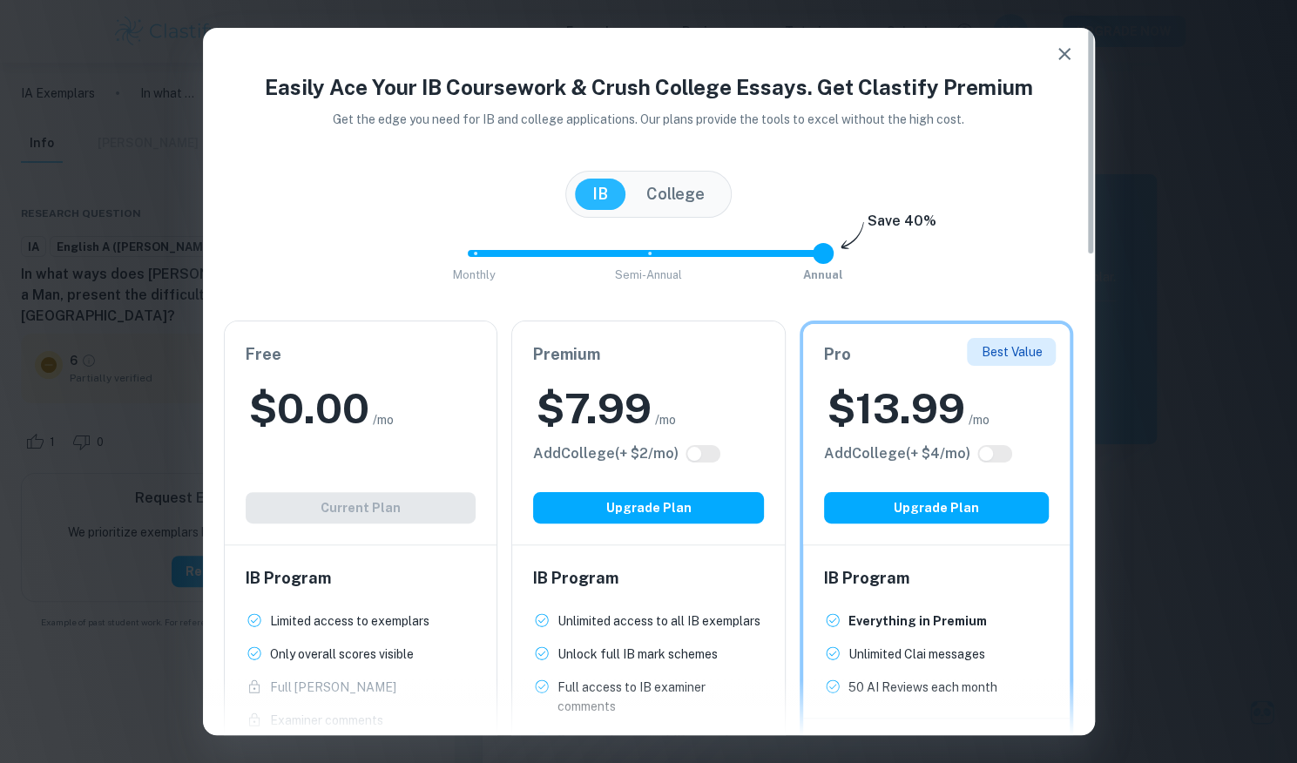
click at [1188, 212] on div "Easily Ace Your IB Coursework & Crush College Essays. Get Clastify Premium Get …" at bounding box center [648, 381] width 1297 height 763
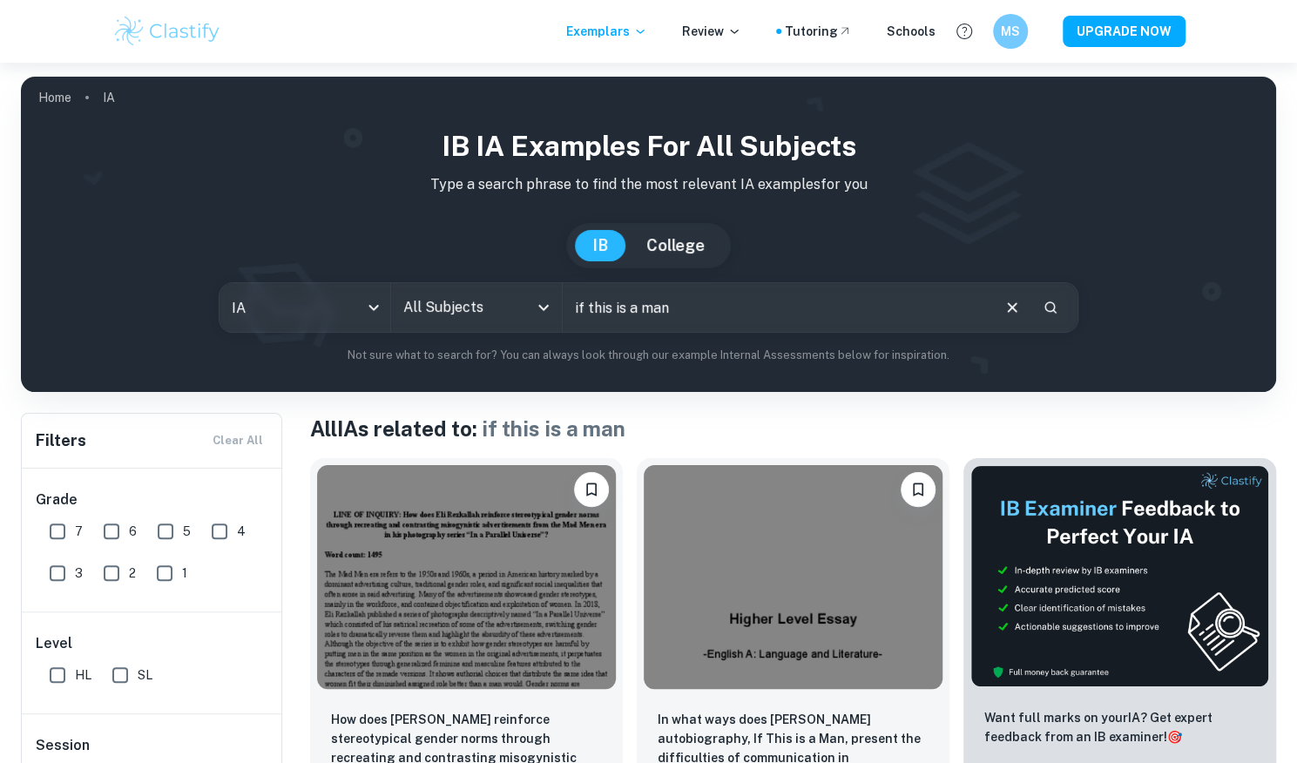
scroll to position [246, 0]
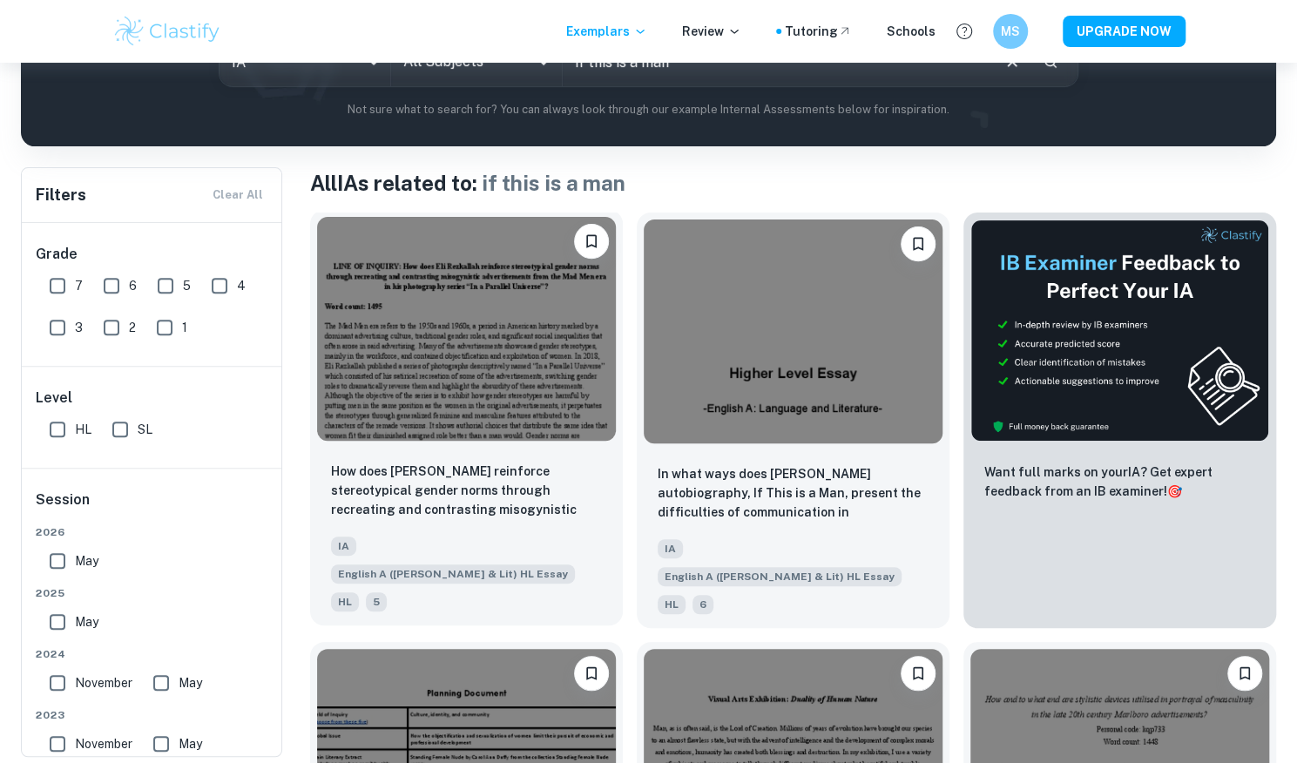
click at [505, 314] on img at bounding box center [466, 329] width 299 height 224
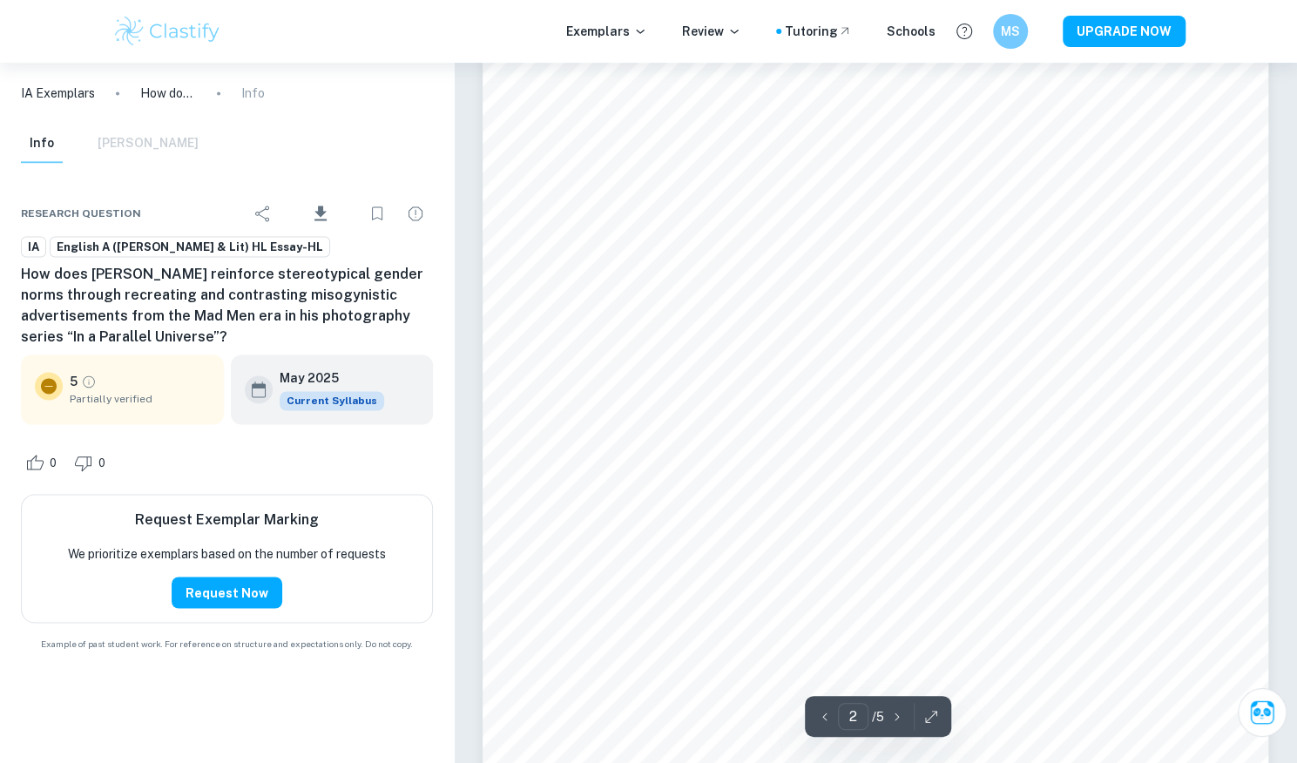
scroll to position [804, 0]
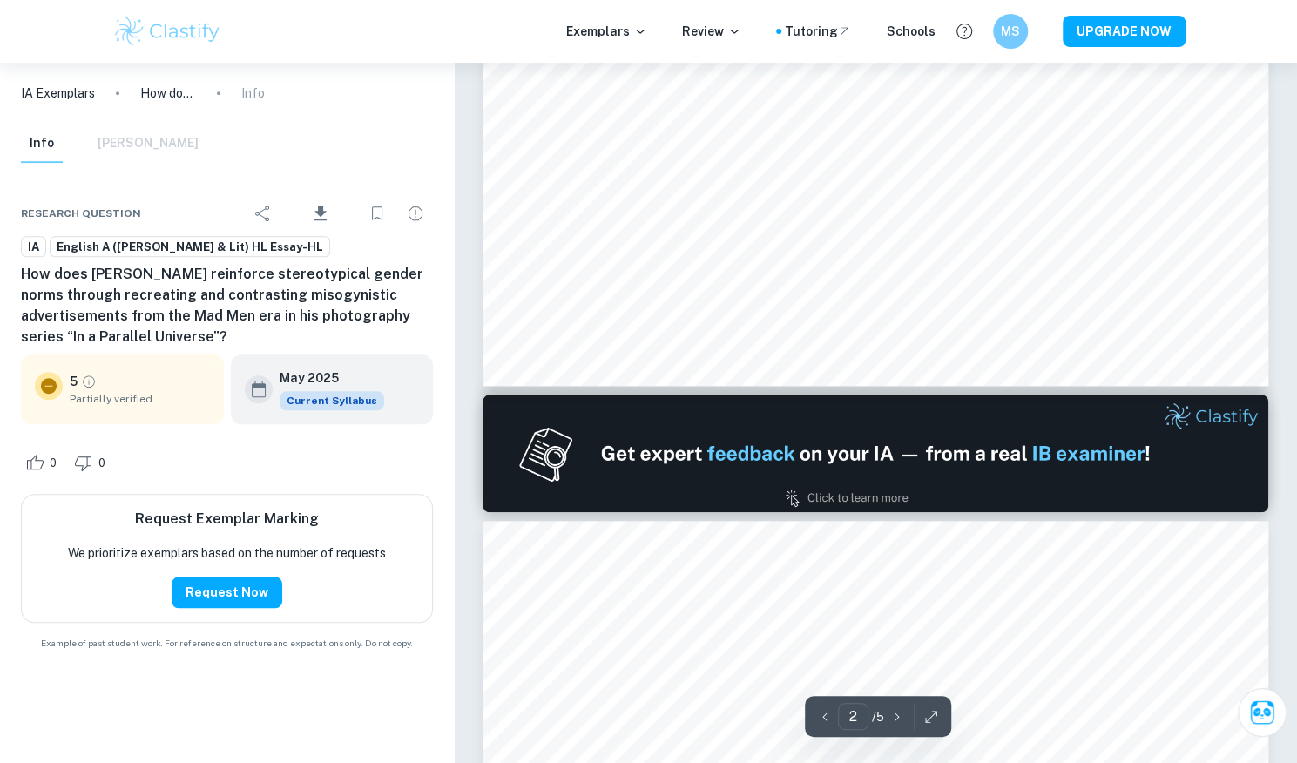
type input "1"
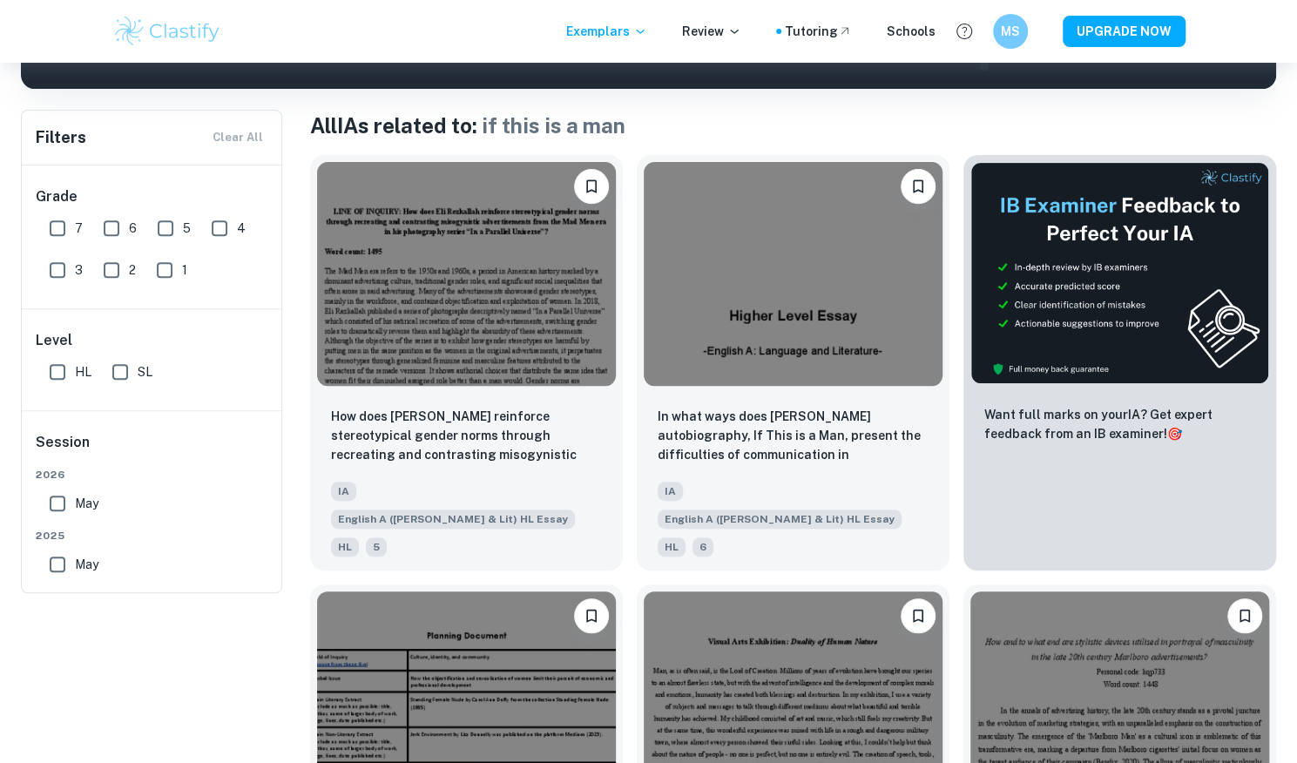
scroll to position [140, 0]
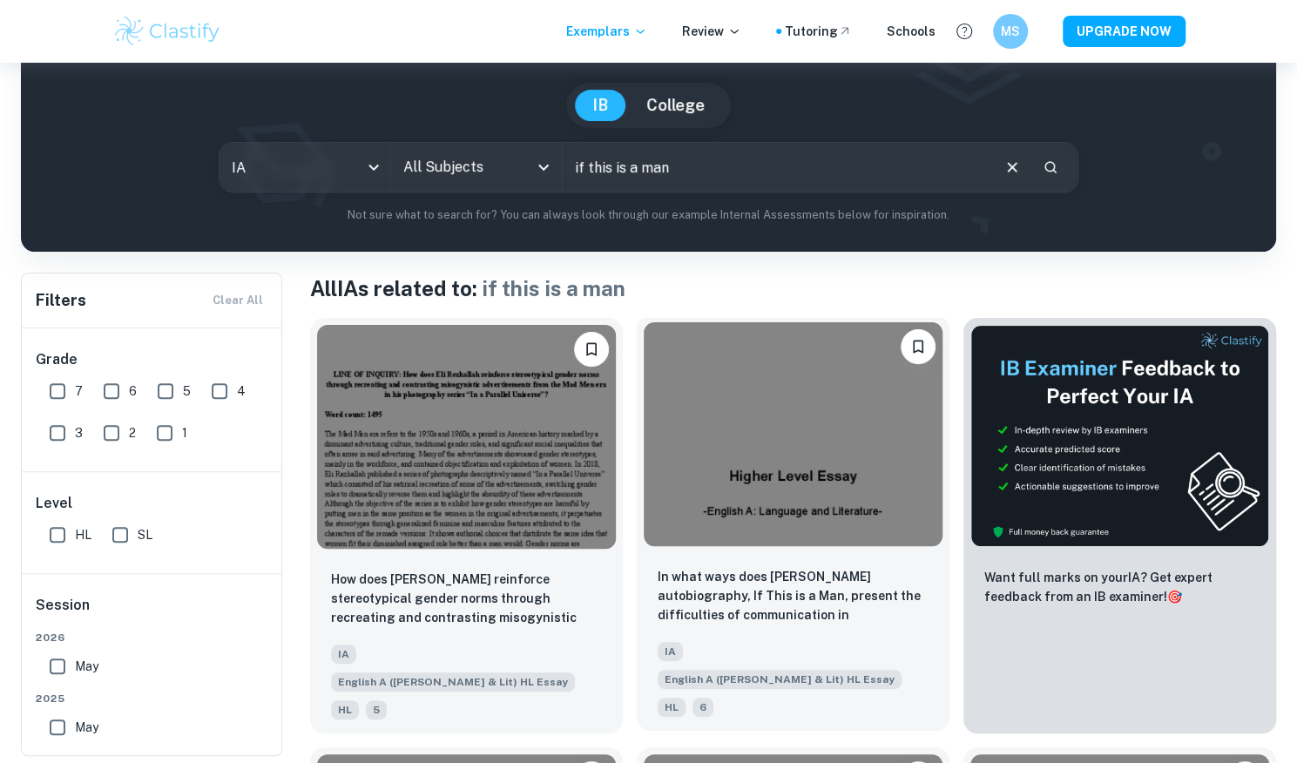
click at [920, 341] on icon "Bookmark" at bounding box center [918, 347] width 10 height 13
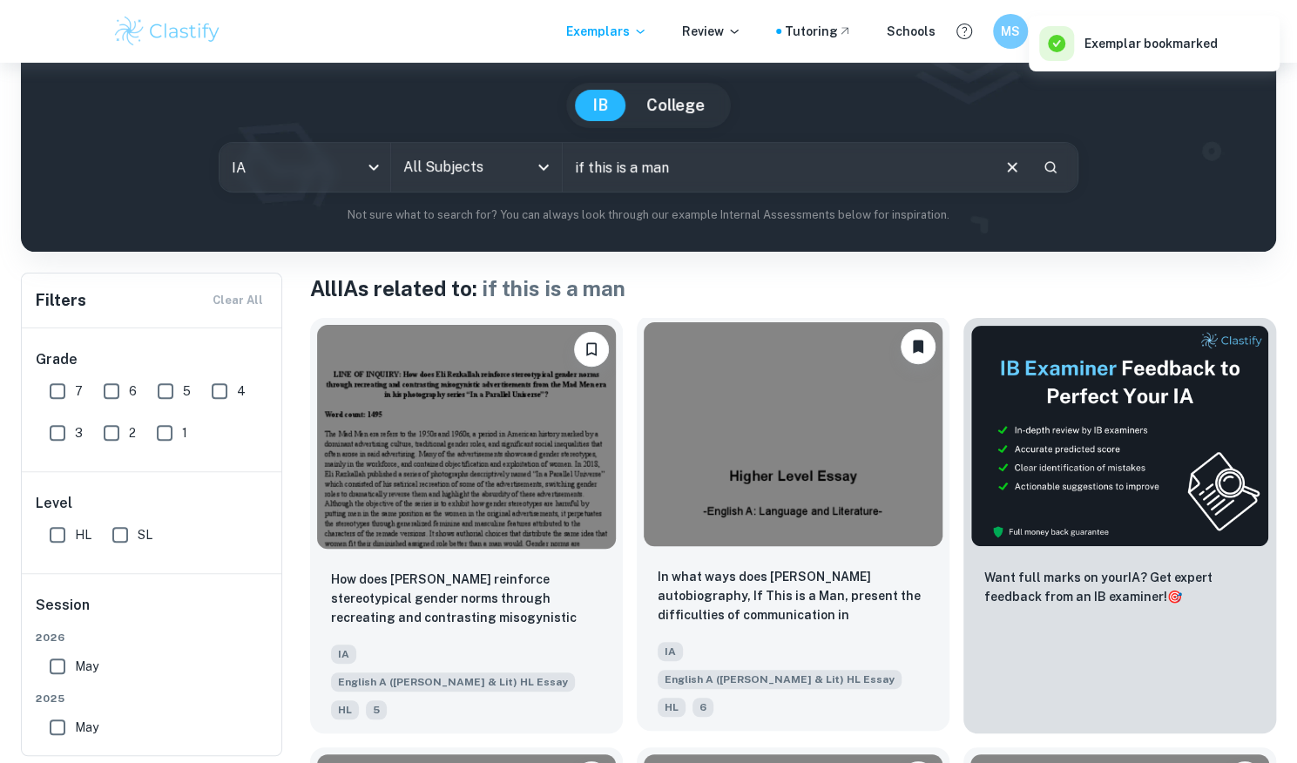
click at [716, 150] on input "if this is a man" at bounding box center [776, 167] width 426 height 49
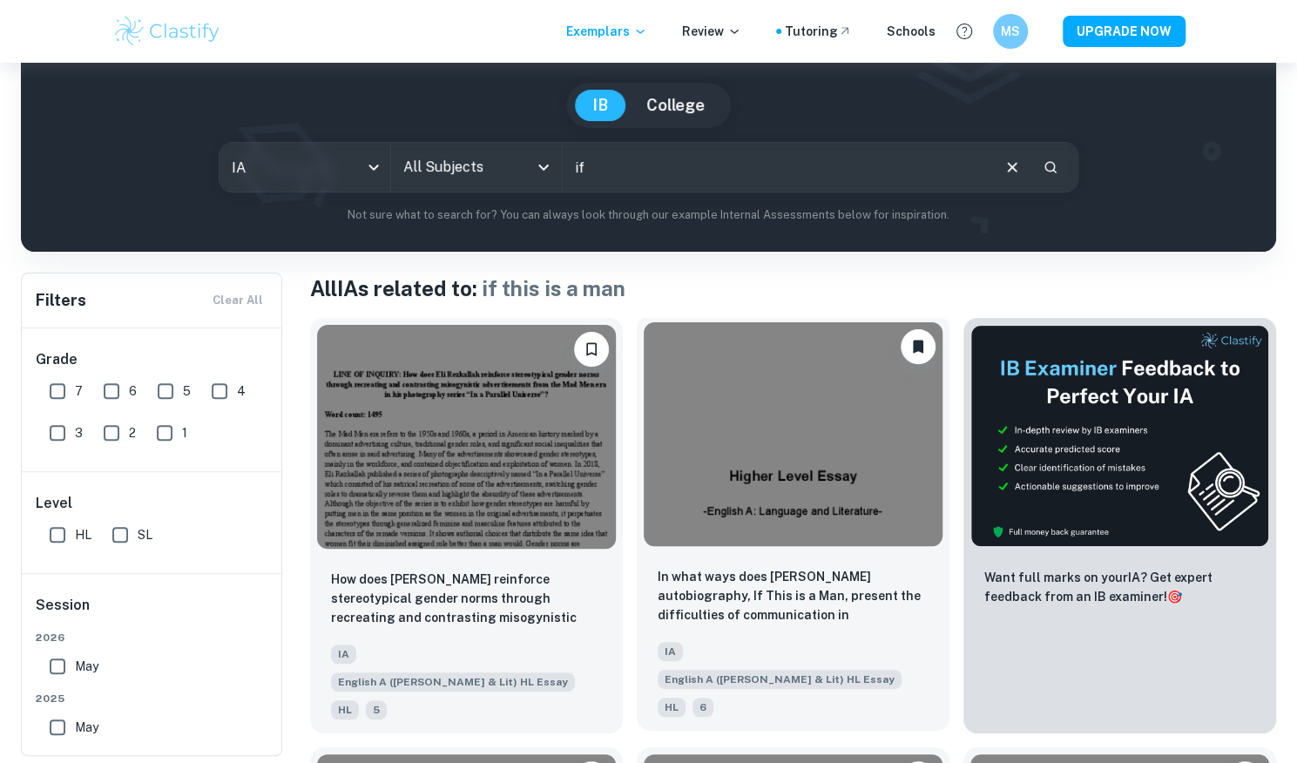
type input "i"
type input "banalization"
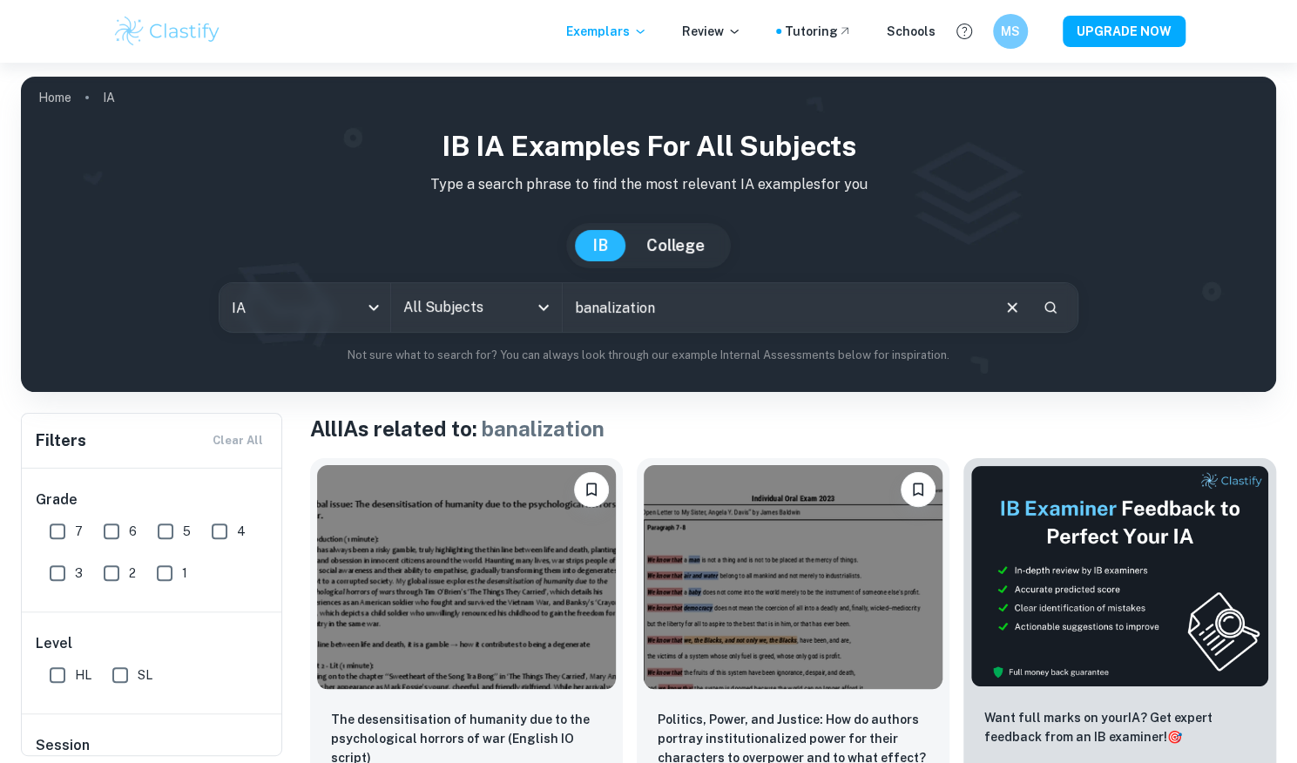
click at [74, 523] on input "7" at bounding box center [57, 531] width 35 height 35
checkbox input "true"
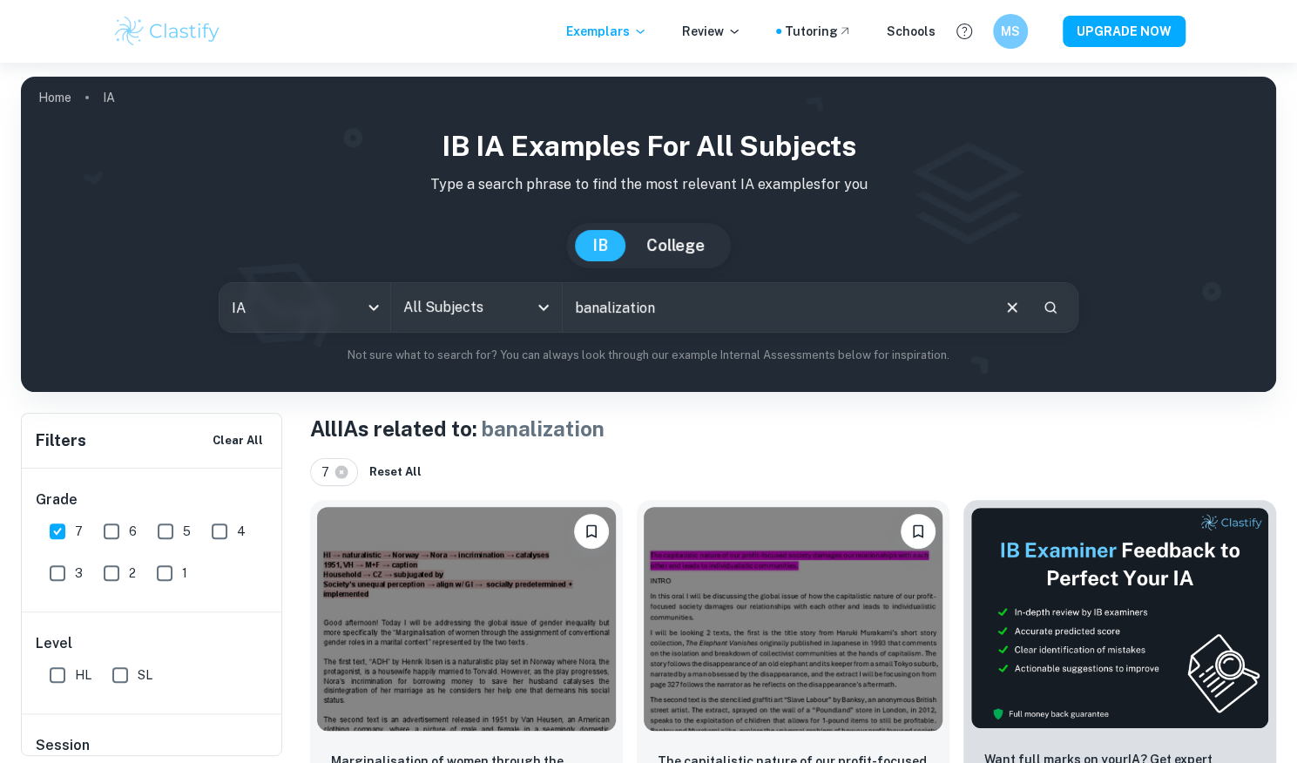
click at [469, 324] on div "All Subjects" at bounding box center [476, 307] width 171 height 49
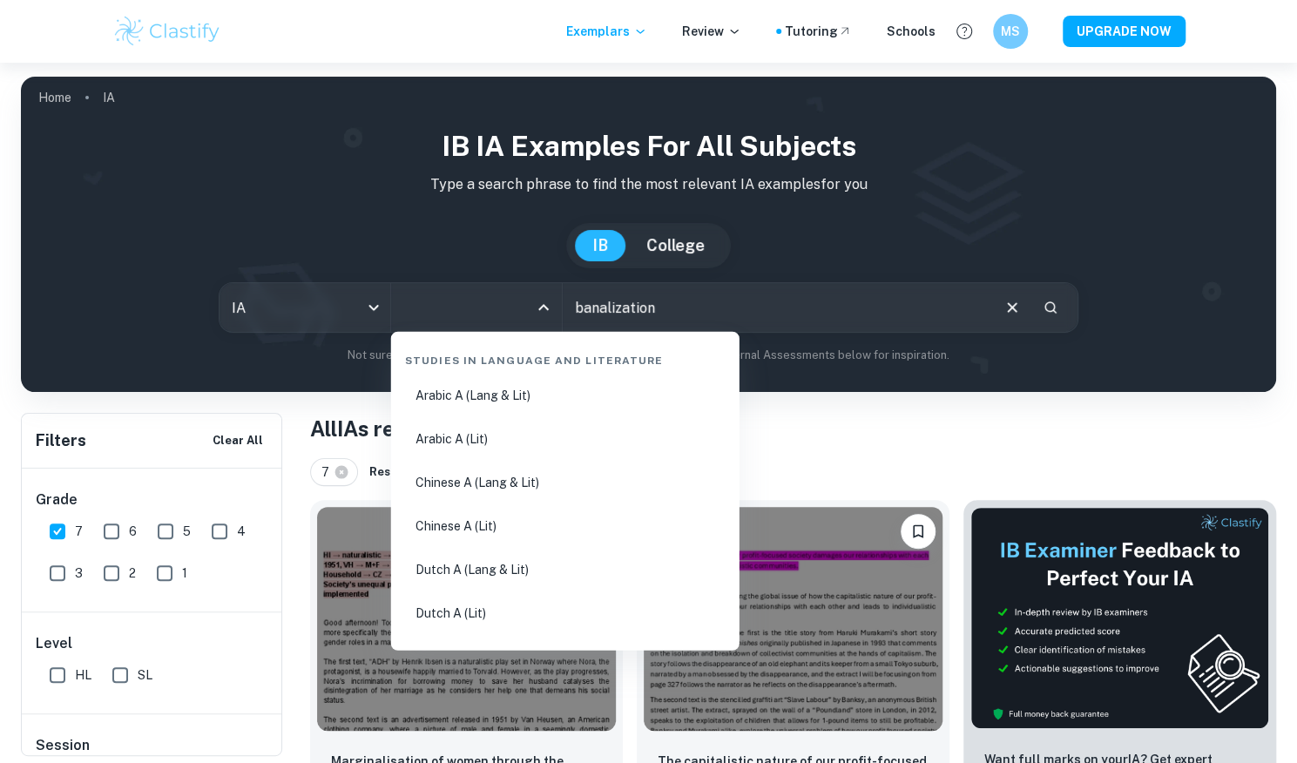
click at [889, 463] on div "7 Reset All" at bounding box center [793, 472] width 966 height 28
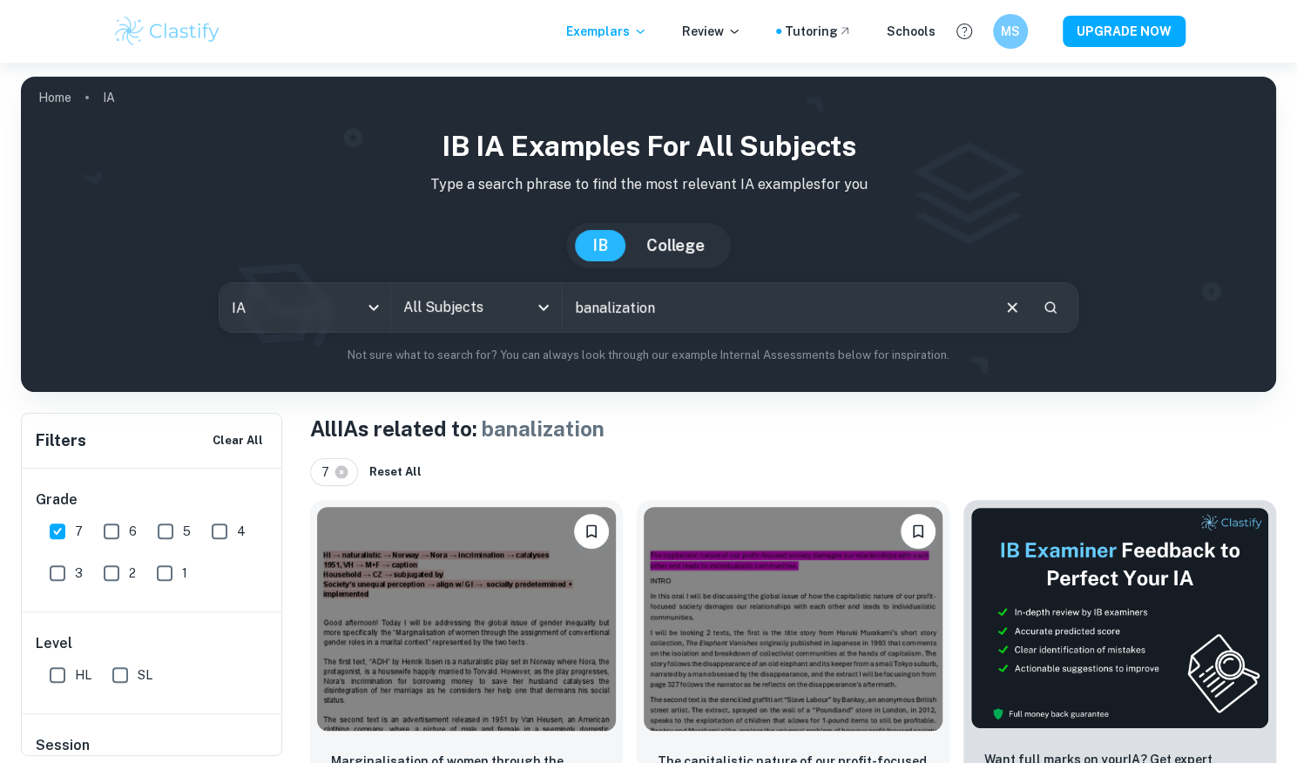
click at [674, 297] on input "banalization" at bounding box center [776, 307] width 426 height 49
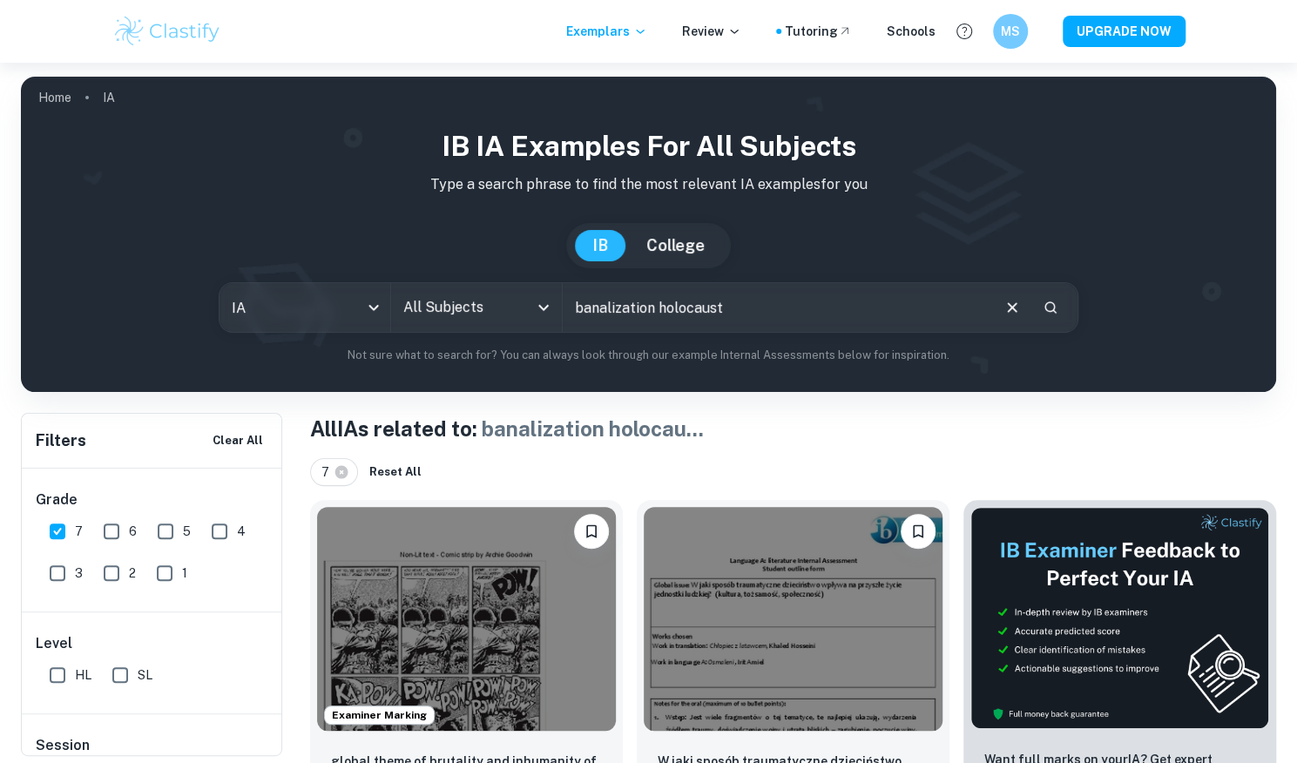
drag, startPoint x: 650, startPoint y: 309, endPoint x: 550, endPoint y: 307, distance: 99.3
click at [550, 307] on div "IA ia All Subjects All Subjects banalization holocaust ​" at bounding box center [648, 307] width 859 height 51
click at [542, 316] on icon "Open" at bounding box center [543, 307] width 21 height 21
type input "holocaust"
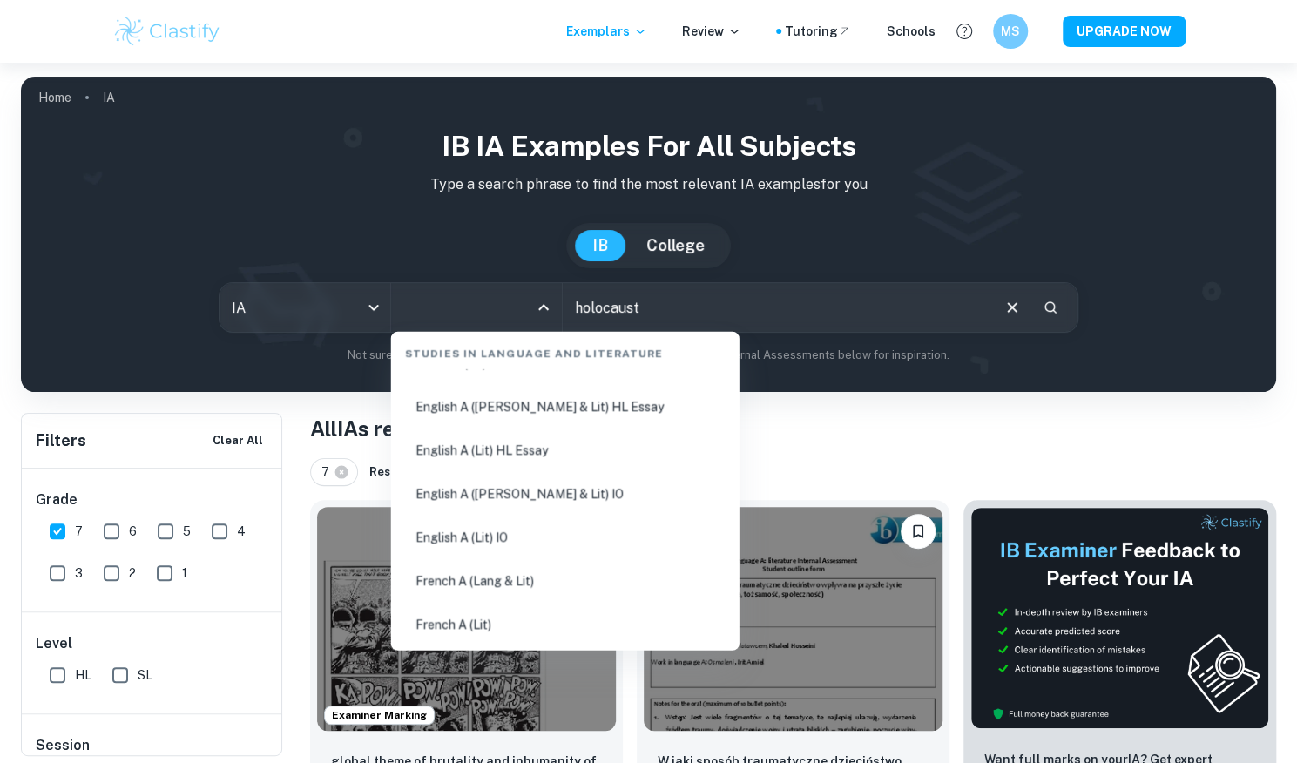
scroll to position [265, 0]
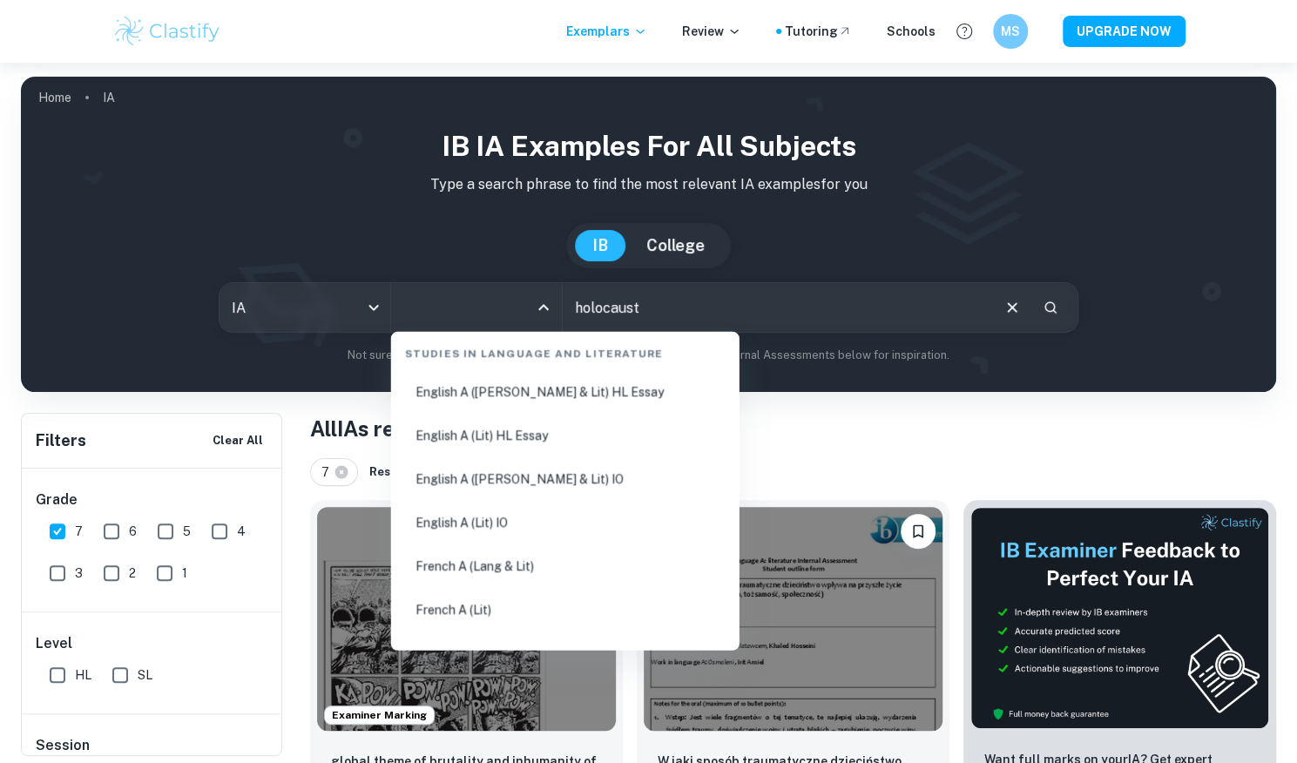
click at [595, 388] on li "English A ([PERSON_NAME] & Lit) HL Essay" at bounding box center [565, 392] width 334 height 40
type input "English A ([PERSON_NAME] & Lit) HL Essay"
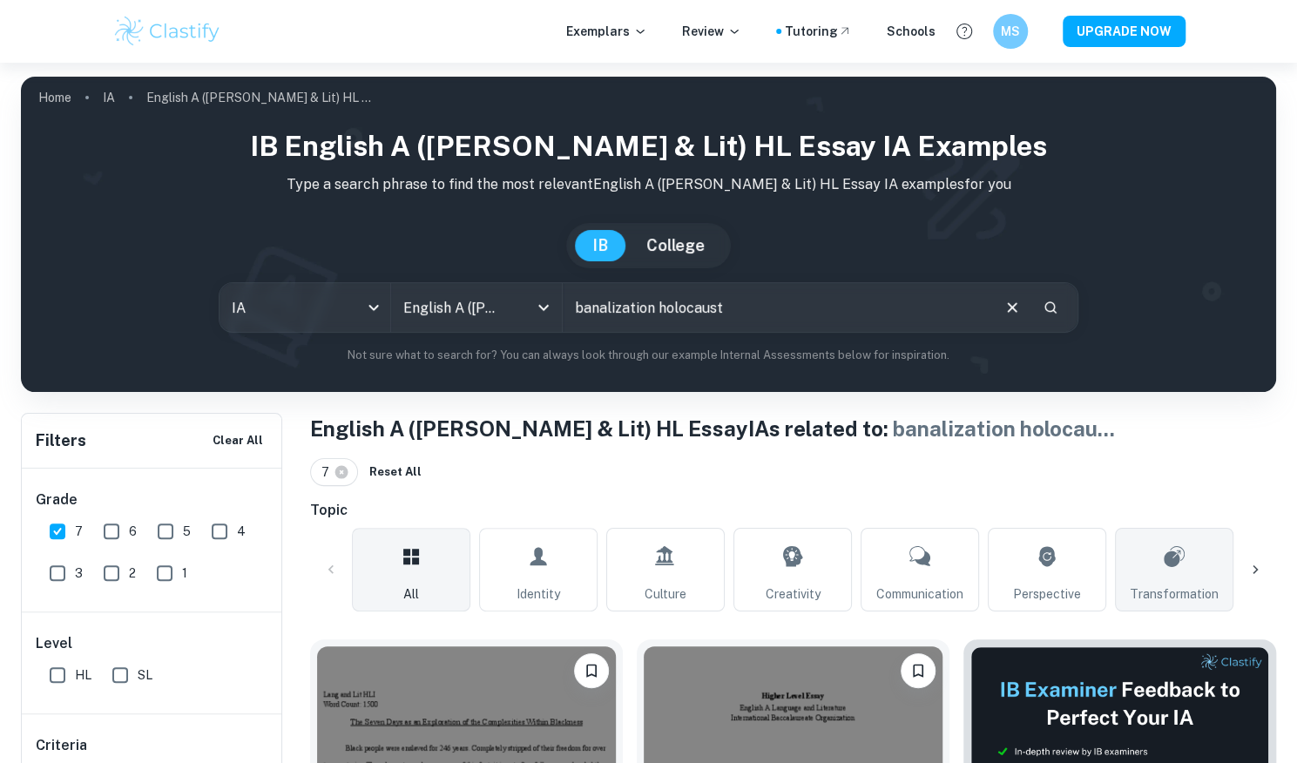
scroll to position [132, 0]
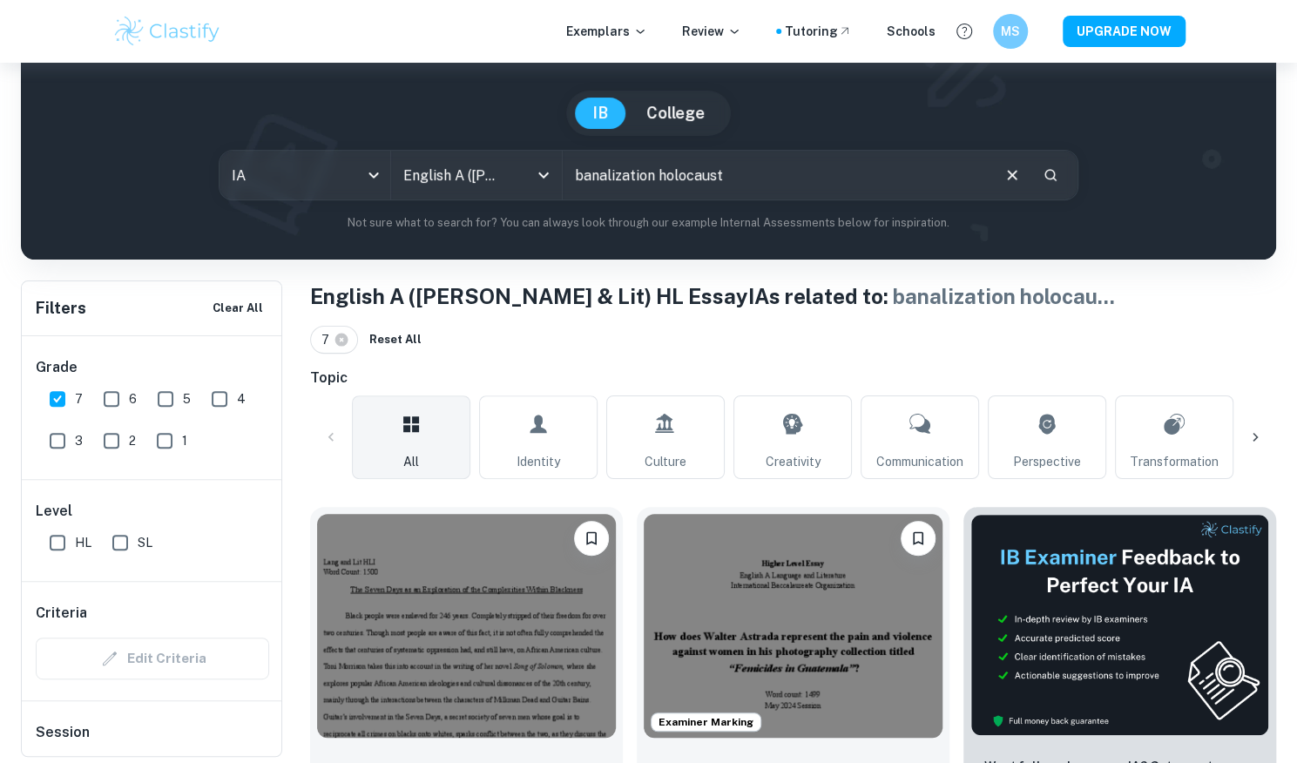
click at [1255, 431] on icon at bounding box center [1254, 437] width 17 height 17
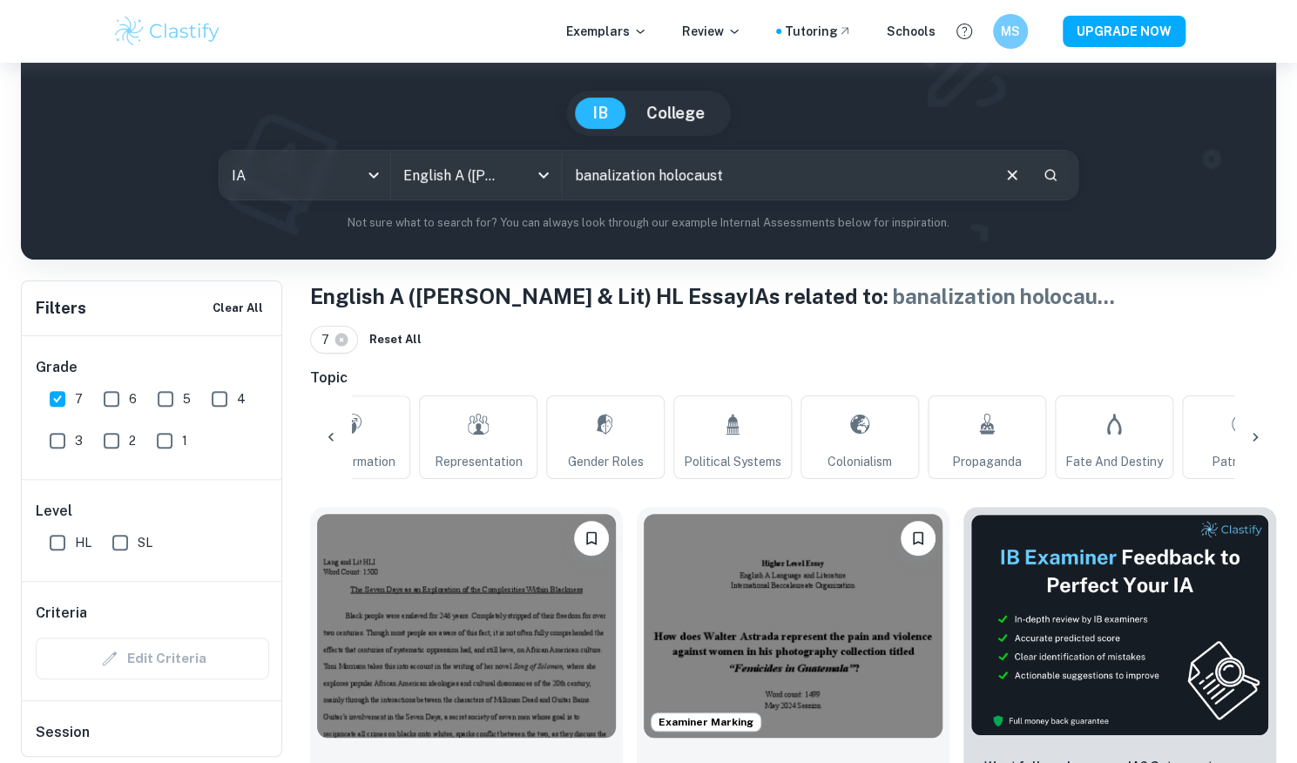
click at [1255, 431] on icon at bounding box center [1254, 437] width 17 height 17
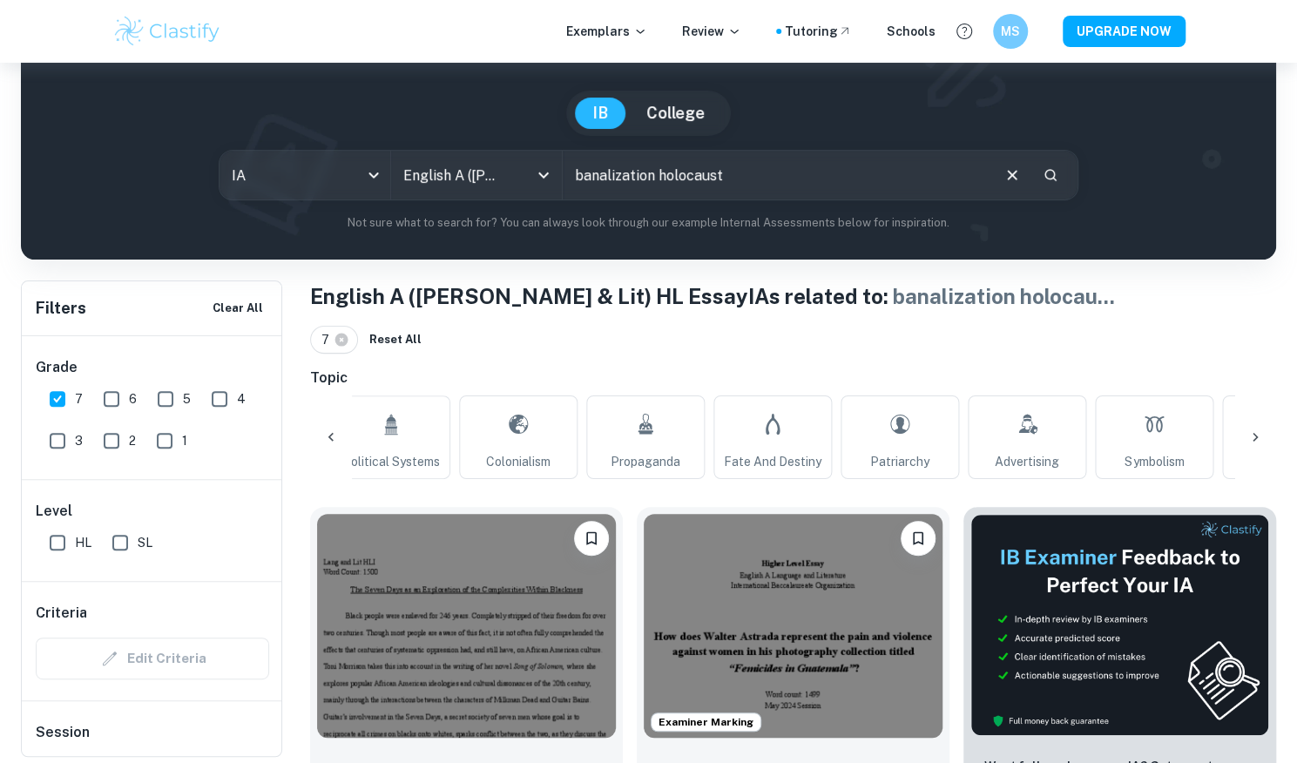
scroll to position [0, 1398]
click at [1255, 431] on div "All Identity Culture Creativity Communication Perspective Transformation Repres…" at bounding box center [793, 437] width 966 height 84
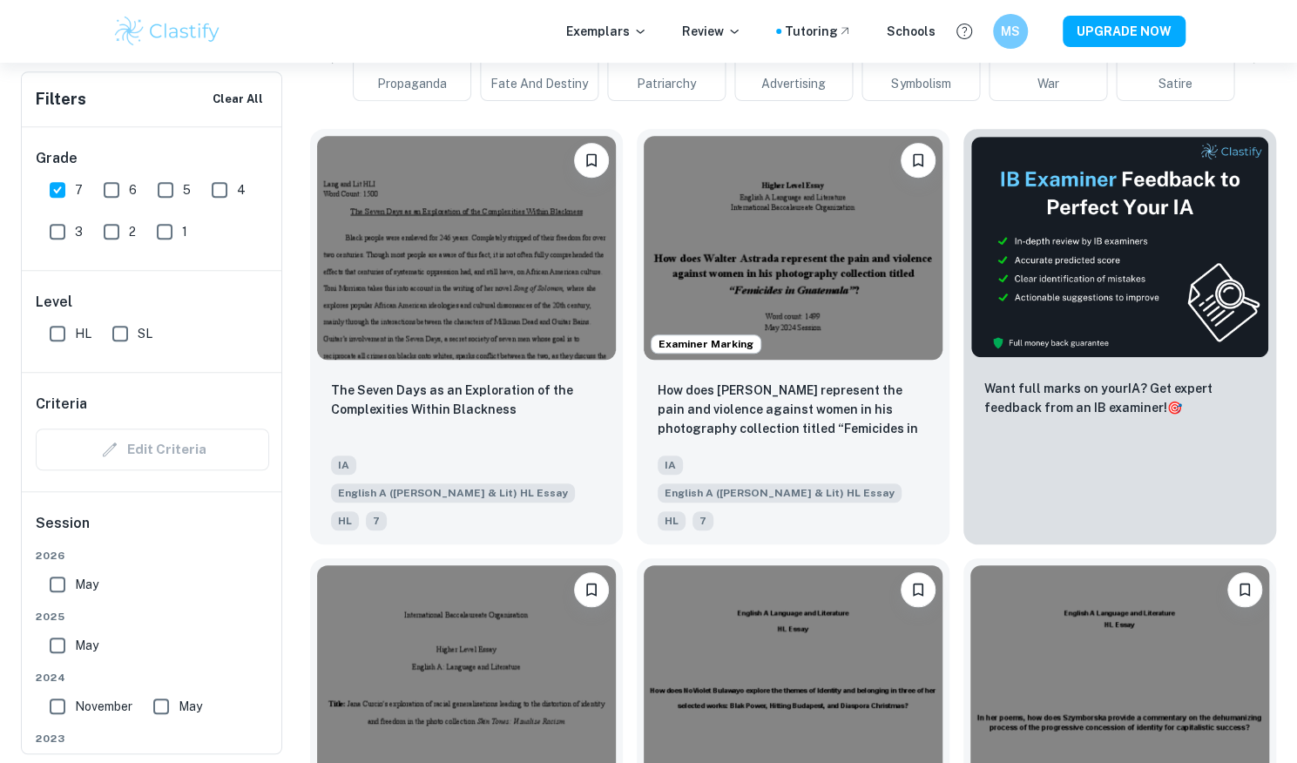
scroll to position [0, 0]
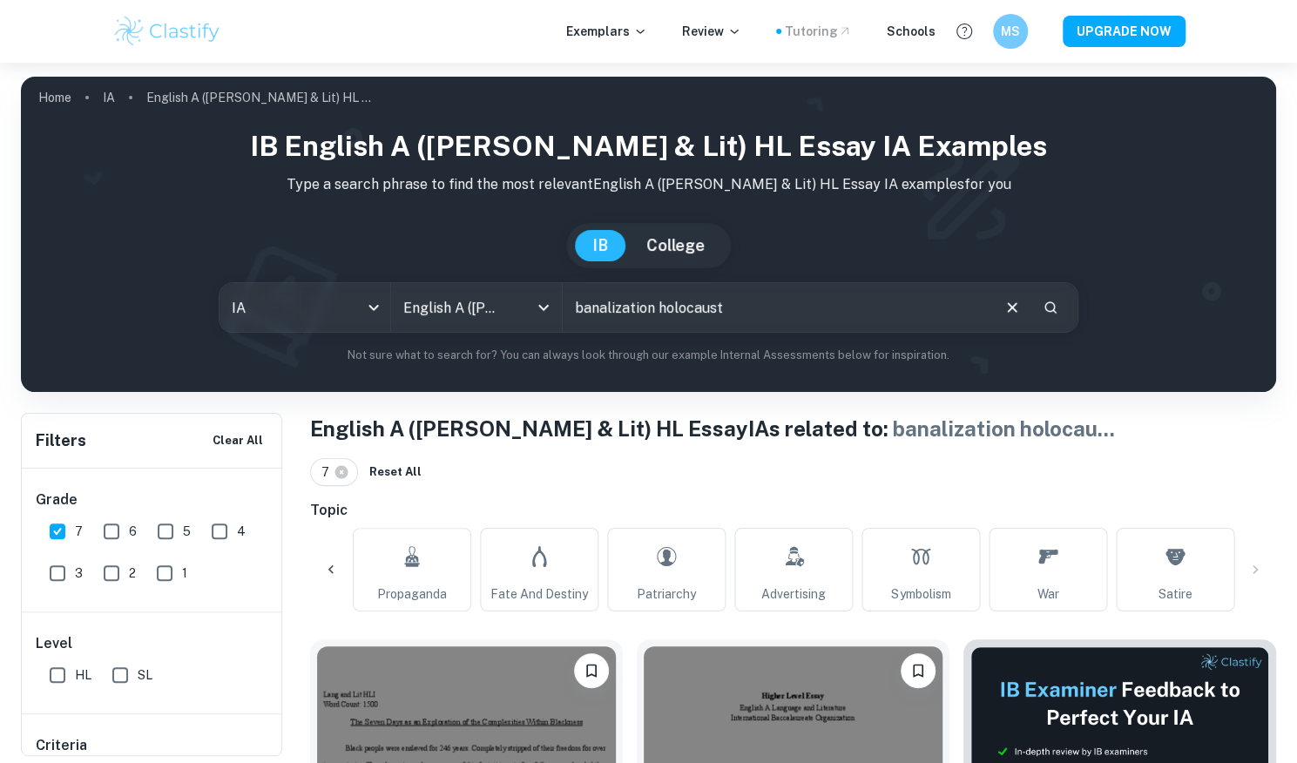
click at [826, 25] on div "Tutoring" at bounding box center [818, 31] width 67 height 19
